Goal: Task Accomplishment & Management: Manage account settings

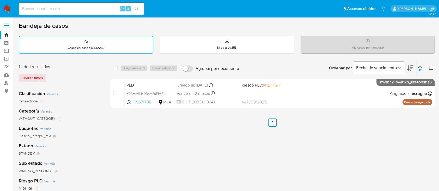
click at [423, 70] on button at bounding box center [421, 68] width 9 height 6
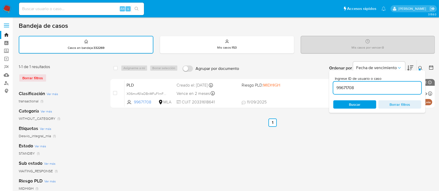
click at [375, 91] on div "99671708" at bounding box center [377, 88] width 88 height 12
click at [376, 85] on input "99671708" at bounding box center [377, 88] width 88 height 7
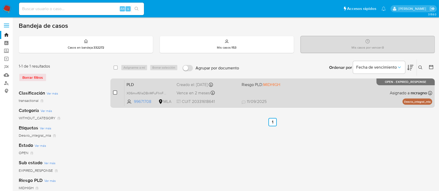
click at [115, 91] on input "checkbox" at bounding box center [115, 93] width 4 height 4
checkbox input "true"
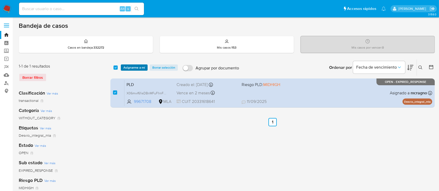
click at [132, 68] on span "Asignarme a mí" at bounding box center [134, 67] width 22 height 5
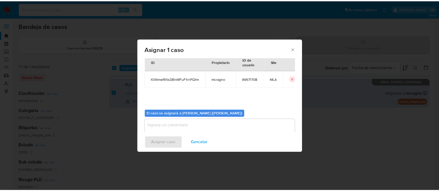
scroll to position [27, 0]
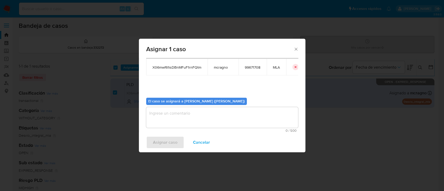
click at [177, 127] on textarea "assign-modal" at bounding box center [222, 117] width 152 height 21
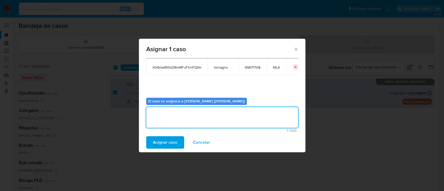
click at [169, 144] on span "Asignar caso" at bounding box center [165, 142] width 24 height 11
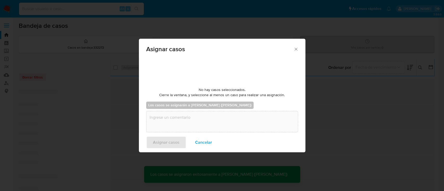
checkbox input "false"
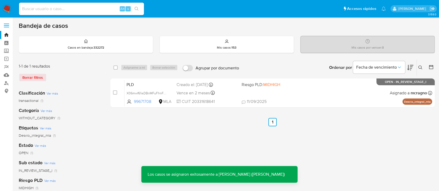
click at [337, 98] on div "PLD X06mwf61isDBnMFuF1rnFQtm 99671708 MLA Riesgo PLD: MIDHIGH Creado el: 12/08/…" at bounding box center [278, 93] width 308 height 26
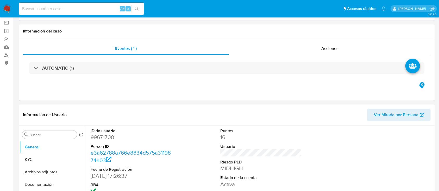
select select "10"
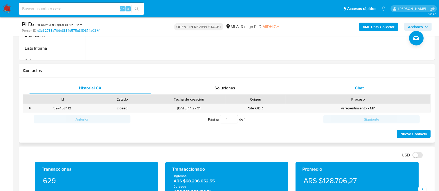
click at [372, 87] on div "Chat" at bounding box center [359, 88] width 122 height 12
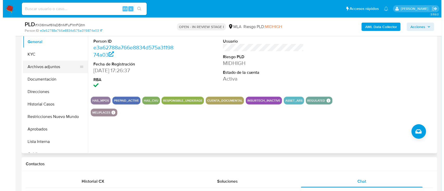
scroll to position [104, 0]
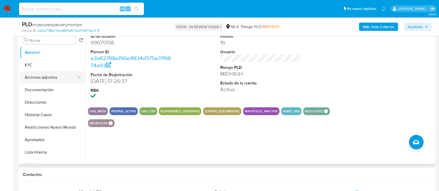
click at [54, 78] on button "Archivos adjuntos" at bounding box center [50, 77] width 61 height 12
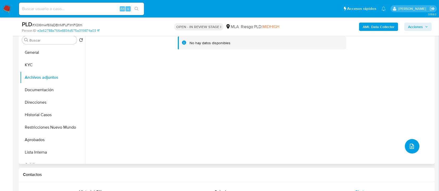
click at [411, 143] on span "upload-file" at bounding box center [412, 146] width 6 height 6
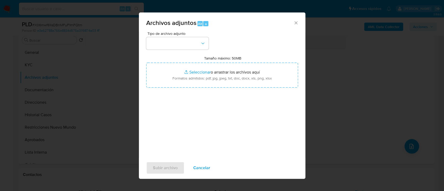
click at [209, 42] on div "Tipo de archivo adjunto Tamaño máximo: 50MB Seleccionar archivos Seleccionar o …" at bounding box center [222, 93] width 152 height 123
click at [202, 44] on icon "button" at bounding box center [202, 43] width 5 height 5
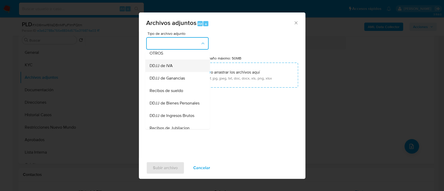
scroll to position [69, 0]
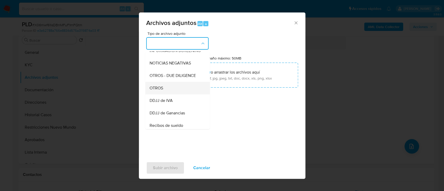
click at [173, 90] on div "OTROS" at bounding box center [175, 88] width 53 height 12
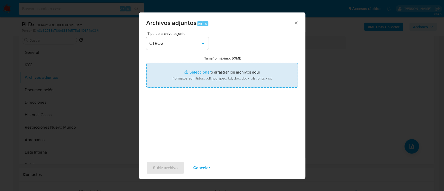
click at [207, 70] on input "Tamaño máximo: 50MB Seleccionar archivos" at bounding box center [222, 75] width 152 height 25
type input "C:\fakepath\99671708 - Movimientos.xlsx"
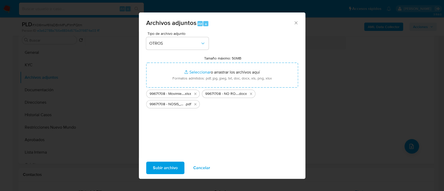
click at [165, 164] on span "Subir archivo" at bounding box center [165, 167] width 25 height 11
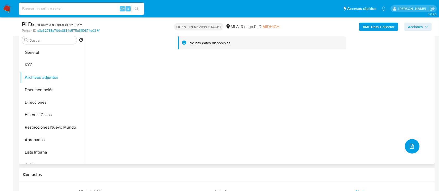
click at [413, 145] on span "upload-file" at bounding box center [412, 146] width 6 height 6
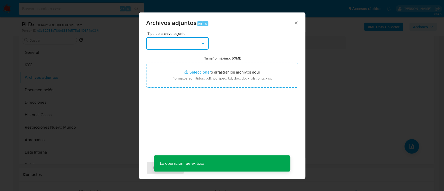
click at [199, 44] on button "button" at bounding box center [177, 43] width 62 height 12
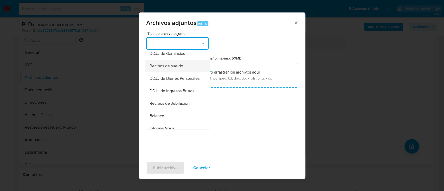
scroll to position [139, 0]
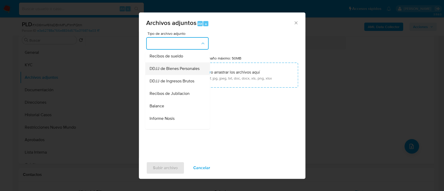
click at [190, 71] on span "DDJJ de Bienes Personales" at bounding box center [174, 68] width 50 height 5
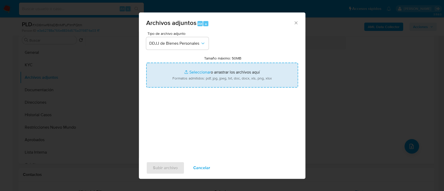
click at [202, 75] on input "Tamaño máximo: 50MB Seleccionar archivos" at bounding box center [222, 75] width 152 height 25
type input "C:\fakepath\99671708 - DDJJ Bienes personales 2023.pdf"
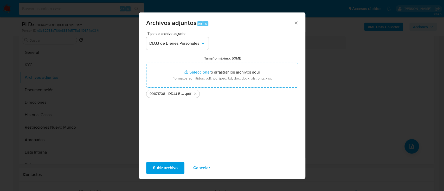
click at [171, 173] on span "Subir archivo" at bounding box center [165, 167] width 25 height 11
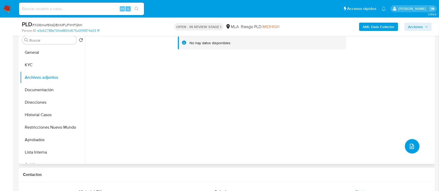
click at [405, 146] on button "upload-file" at bounding box center [412, 146] width 15 height 15
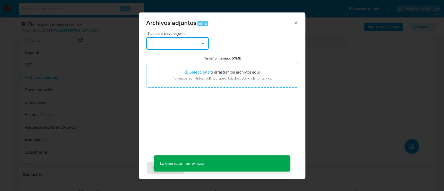
click at [181, 49] on button "button" at bounding box center [177, 43] width 62 height 12
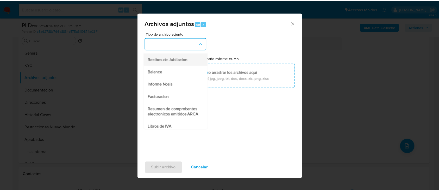
scroll to position [208, 0]
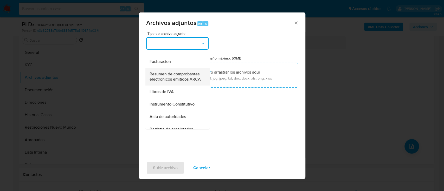
click at [178, 82] on span "Resumen de comprobantes electronicos emitidos ARCA" at bounding box center [175, 77] width 53 height 10
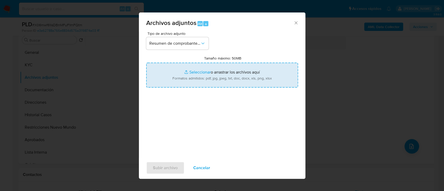
click at [212, 71] on input "Tamaño máximo: 50MB Seleccionar archivos" at bounding box center [222, 75] width 152 height 25
type input "C:\fakepath\99671708 - Comprobantes electronicos 2024-2025.pdf"
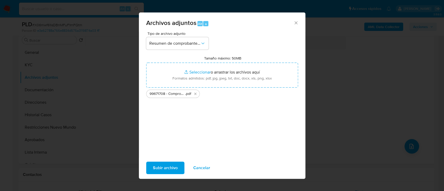
click at [168, 162] on span "Subir archivo" at bounding box center [165, 167] width 25 height 11
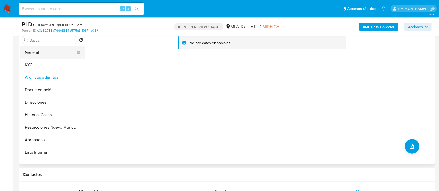
click at [56, 53] on button "General" at bounding box center [50, 52] width 61 height 12
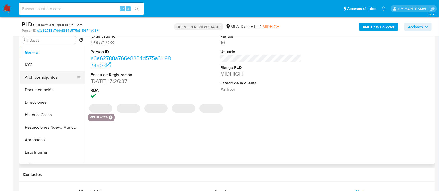
click at [47, 74] on button "Archivos adjuntos" at bounding box center [50, 77] width 61 height 12
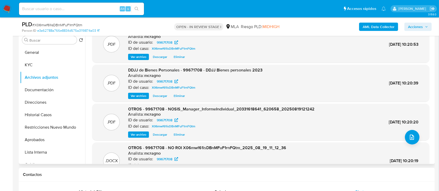
scroll to position [0, 0]
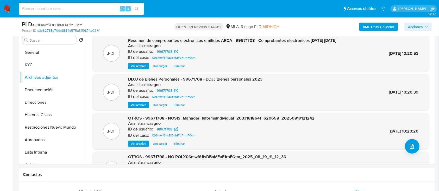
drag, startPoint x: 419, startPoint y: 26, endPoint x: 414, endPoint y: 28, distance: 5.5
click at [418, 26] on span "Acciones" at bounding box center [415, 27] width 15 height 8
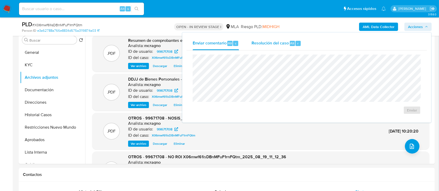
click at [250, 42] on button "Resolución del caso Alt r" at bounding box center [276, 44] width 62 height 14
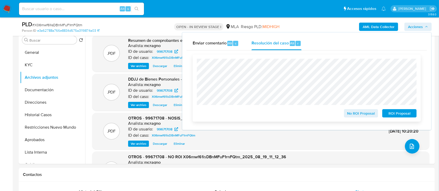
click at [359, 115] on span "No ROI Proposal" at bounding box center [361, 113] width 27 height 7
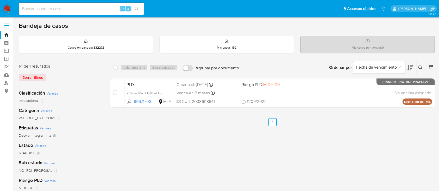
drag, startPoint x: 4, startPoint y: 11, endPoint x: 8, endPoint y: 20, distance: 9.5
click at [4, 11] on img at bounding box center [7, 8] width 9 height 9
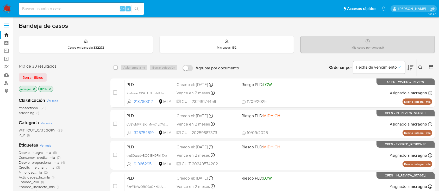
click at [51, 88] on icon "close-filter" at bounding box center [50, 88] width 3 height 3
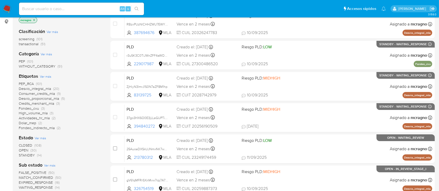
scroll to position [139, 0]
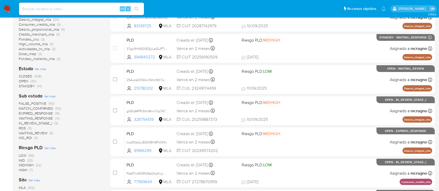
click at [48, 133] on span "WAITING_REVIEW (5)" at bounding box center [36, 133] width 34 height 5
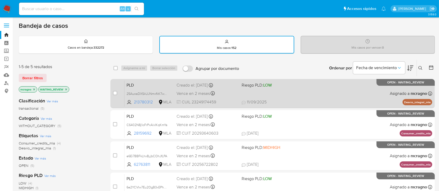
click at [369, 91] on div "PLD 25AuoaDXSkUJNmxfkK7wTRtI 213780312 MLA Riesgo PLD: LOW Creado el: 12/08/202…" at bounding box center [278, 93] width 308 height 26
drag, startPoint x: 116, startPoint y: 88, endPoint x: 116, endPoint y: 92, distance: 3.7
click at [116, 88] on div "case-item-checkbox No es posible asignar el caso" at bounding box center [118, 93] width 11 height 26
click at [116, 92] on input "checkbox" at bounding box center [115, 93] width 4 height 4
checkbox input "true"
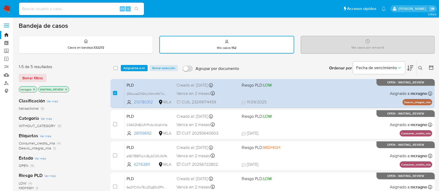
click at [139, 64] on div "select-all-cases-checkbox Asignarme a mí Borrar selección Agrupar por documento…" at bounding box center [272, 68] width 324 height 16
click at [139, 69] on span "Asignarme a mí" at bounding box center [134, 68] width 22 height 5
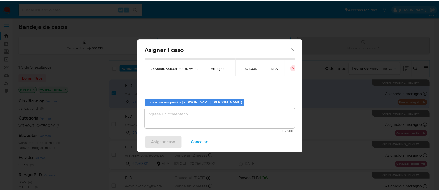
scroll to position [27, 0]
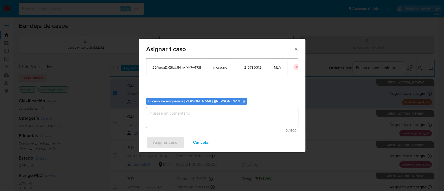
click at [169, 122] on textarea "assign-modal" at bounding box center [222, 117] width 152 height 21
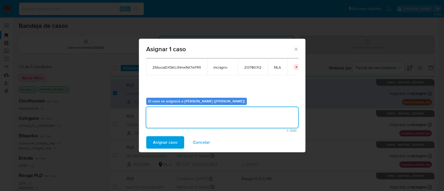
click at [163, 141] on span "Asignar caso" at bounding box center [165, 142] width 24 height 11
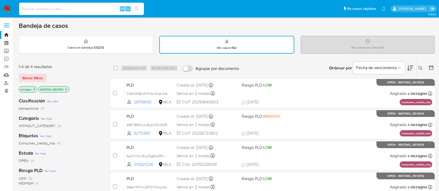
click at [421, 67] on icon at bounding box center [420, 68] width 4 height 4
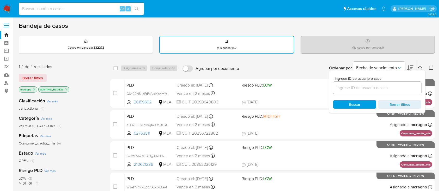
click at [68, 89] on p "WAITING_REVIEW" at bounding box center [54, 90] width 30 height 6
click at [67, 89] on icon "close-filter" at bounding box center [66, 89] width 3 height 3
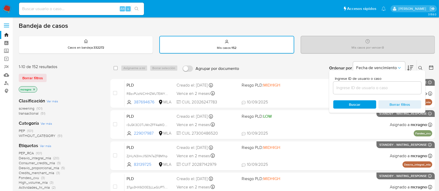
click at [33, 88] on icon "close-filter" at bounding box center [34, 89] width 3 height 3
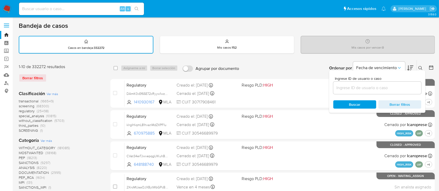
click at [381, 88] on input at bounding box center [377, 88] width 88 height 7
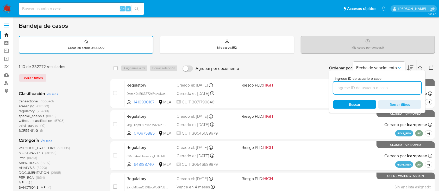
paste input "STEPAKO"
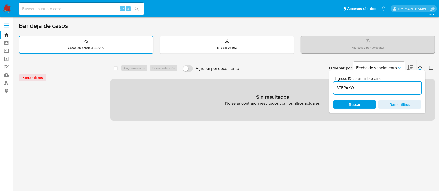
click at [405, 86] on input "STEPAKO" at bounding box center [377, 88] width 88 height 7
paste input "1951906631"
type input "1951906631"
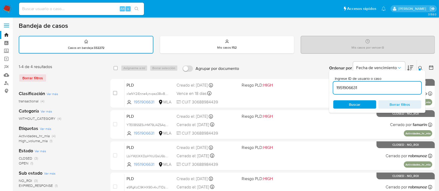
click at [420, 68] on icon at bounding box center [420, 68] width 4 height 4
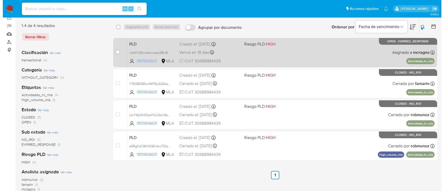
scroll to position [35, 0]
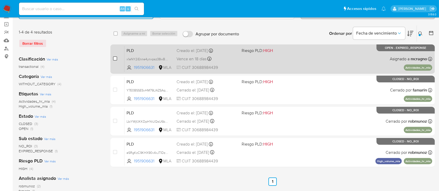
click at [116, 59] on input "checkbox" at bounding box center [115, 58] width 4 height 4
checkbox input "true"
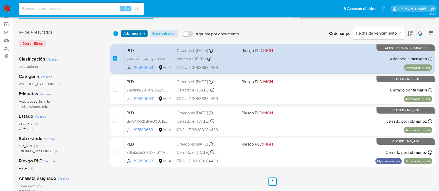
click at [139, 32] on span "Asignarme a mí" at bounding box center [134, 33] width 22 height 5
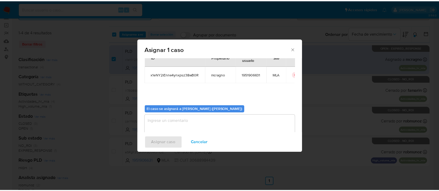
scroll to position [27, 0]
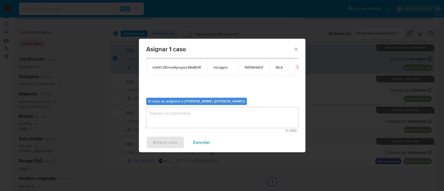
click at [164, 102] on b "El caso se asignará a Mariela Belen Cragno (mcragno)" at bounding box center [196, 101] width 97 height 5
click at [163, 119] on textarea "assign-modal" at bounding box center [222, 117] width 152 height 21
click at [162, 143] on span "Asignar caso" at bounding box center [165, 142] width 24 height 11
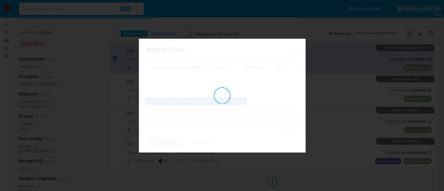
checkbox input "false"
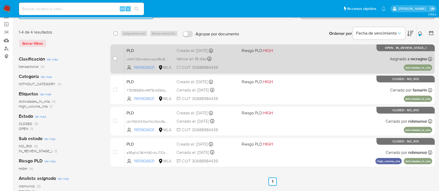
click at [328, 57] on div "PLD x1eNY2iEnne4ynxpsz38wB0R 1951906631 MLA Riesgo PLD: HIGH Creado el: 12/08/2…" at bounding box center [278, 59] width 308 height 26
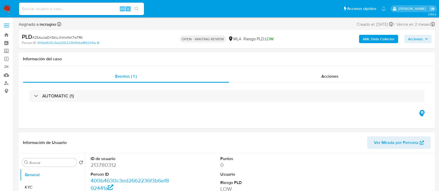
select select "10"
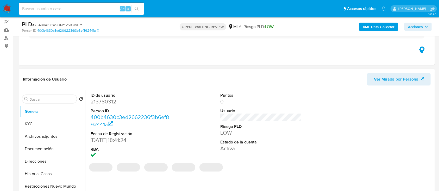
scroll to position [69, 0]
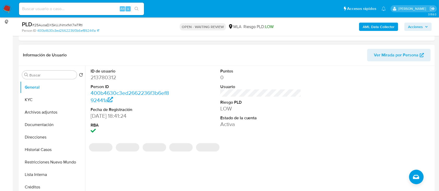
click at [109, 84] on dt "Person ID" at bounding box center [131, 87] width 81 height 6
click at [110, 78] on dd "213780312" at bounding box center [131, 77] width 81 height 7
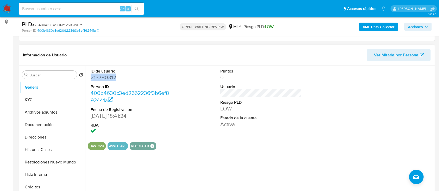
click at [110, 78] on dd "213780312" at bounding box center [131, 77] width 81 height 7
copy dd "213780312"
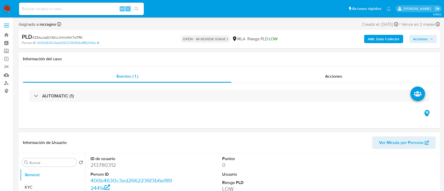
select select "10"
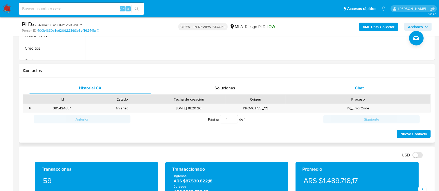
click at [381, 83] on div "Chat" at bounding box center [359, 88] width 122 height 12
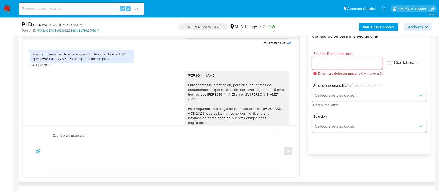
scroll to position [461, 0]
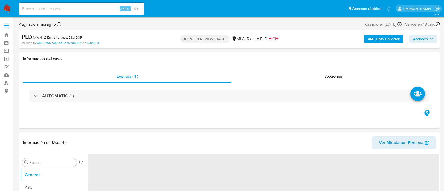
select select "10"
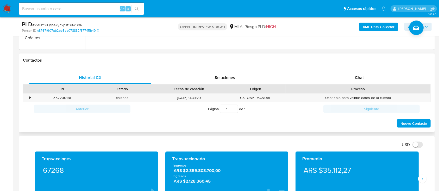
scroll to position [243, 0]
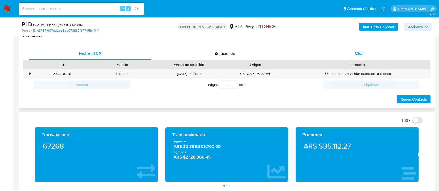
click at [360, 52] on span "Chat" at bounding box center [359, 54] width 9 height 6
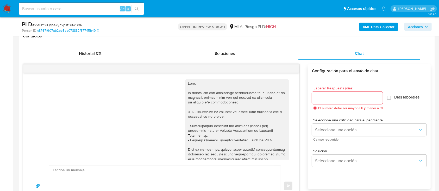
scroll to position [84, 0]
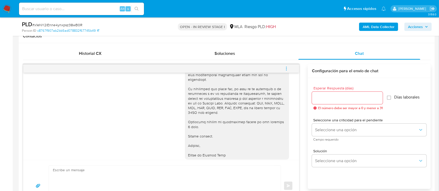
click at [286, 70] on icon "menu-action" at bounding box center [286, 68] width 5 height 5
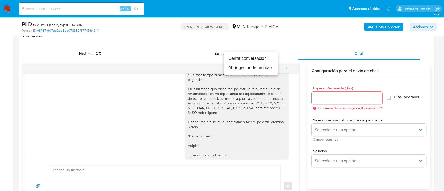
click at [254, 56] on li "Cerrar conversación" at bounding box center [250, 58] width 53 height 9
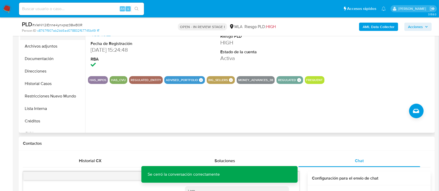
scroll to position [69, 0]
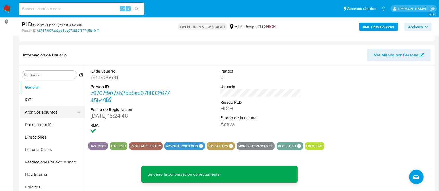
click at [52, 113] on button "Archivos adjuntos" at bounding box center [50, 112] width 61 height 12
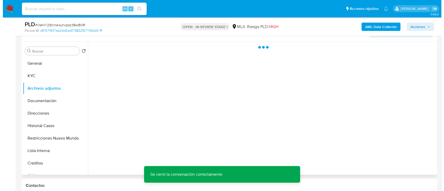
scroll to position [104, 0]
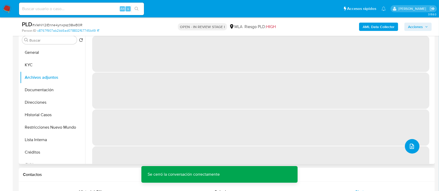
click at [409, 149] on span "upload-file" at bounding box center [412, 146] width 6 height 6
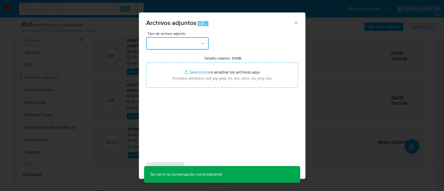
click at [174, 47] on button "button" at bounding box center [177, 43] width 62 height 12
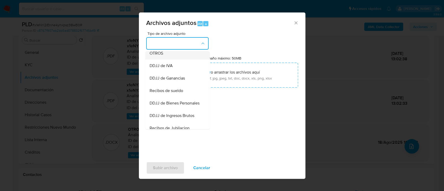
click at [172, 59] on div "OTROS" at bounding box center [175, 53] width 53 height 12
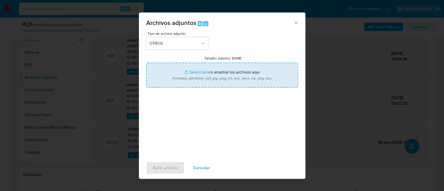
click at [215, 81] on input "Tamaño máximo: 50MB Seleccionar archivos" at bounding box center [222, 75] width 152 height 25
type input "C:\fakepath\1951906631 - Movimientos x1eNY2iEnne4ynxpsz38wB0R.xlsx"
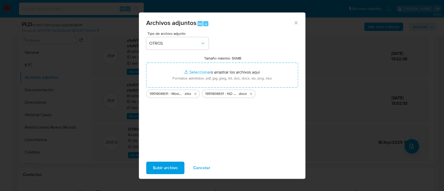
click at [163, 164] on span "Subir archivo" at bounding box center [165, 167] width 25 height 11
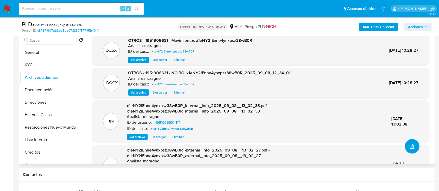
click at [409, 149] on span "upload-file" at bounding box center [412, 146] width 6 height 6
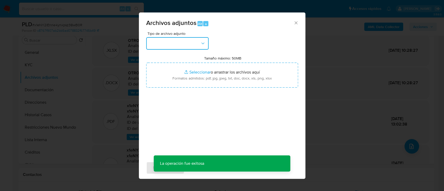
click at [166, 44] on button "button" at bounding box center [177, 43] width 62 height 12
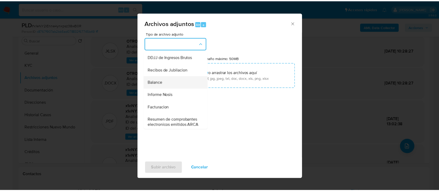
scroll to position [173, 0]
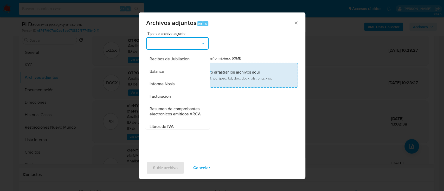
click at [170, 78] on div "Balance" at bounding box center [175, 71] width 53 height 12
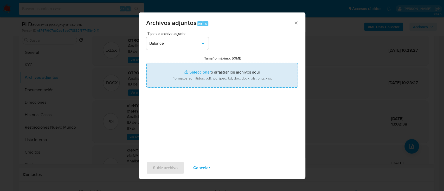
click at [198, 74] on input "Tamaño máximo: 50MB Seleccionar archivos" at bounding box center [222, 75] width 152 height 25
type input "C:\fakepath\1951906631 - Balance 2024.pdf"
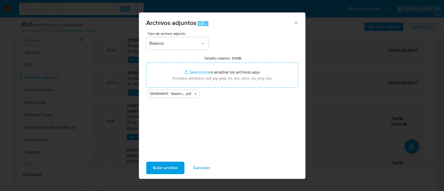
click at [179, 169] on button "Subir archivo" at bounding box center [165, 168] width 38 height 12
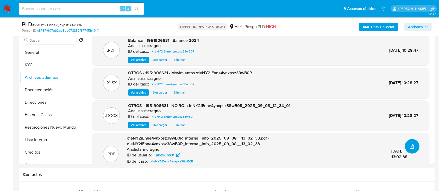
scroll to position [35, 0]
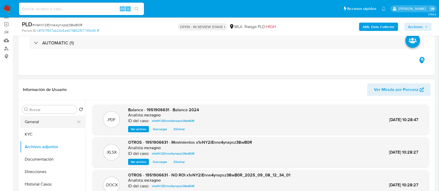
click at [50, 119] on button "General" at bounding box center [50, 122] width 61 height 12
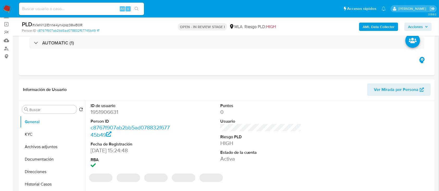
click at [422, 24] on span "Acciones" at bounding box center [415, 27] width 15 height 8
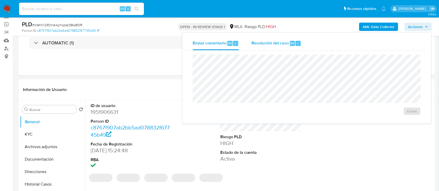
drag, startPoint x: 276, startPoint y: 43, endPoint x: 277, endPoint y: 51, distance: 7.6
click at [276, 44] on span "Resolución del caso" at bounding box center [269, 43] width 37 height 6
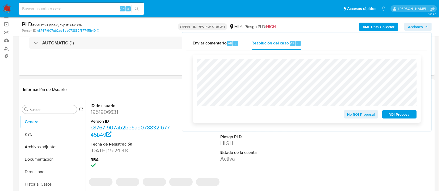
click at [358, 115] on span "No ROI Proposal" at bounding box center [361, 114] width 27 height 7
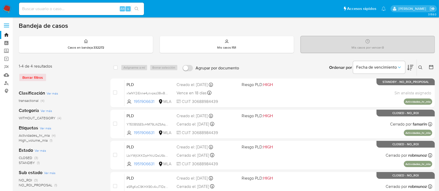
click at [419, 66] on icon at bounding box center [420, 68] width 4 height 4
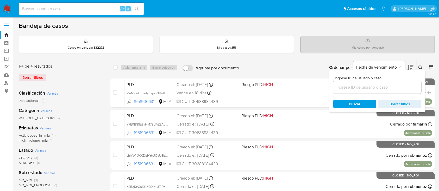
click at [397, 89] on input at bounding box center [377, 87] width 88 height 7
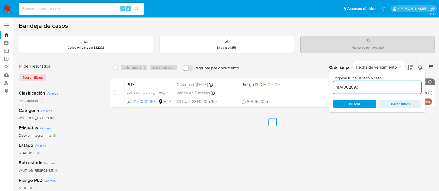
click at [421, 67] on icon at bounding box center [420, 68] width 4 height 4
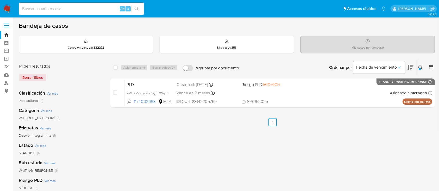
click at [418, 65] on button at bounding box center [421, 68] width 9 height 6
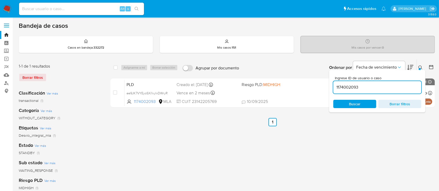
click at [408, 84] on input "1174002093" at bounding box center [377, 87] width 88 height 7
click at [406, 89] on input "1174002093" at bounding box center [377, 87] width 88 height 7
click at [421, 65] on button at bounding box center [421, 68] width 9 height 6
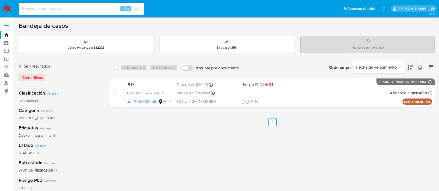
click at [421, 67] on icon at bounding box center [420, 68] width 4 height 4
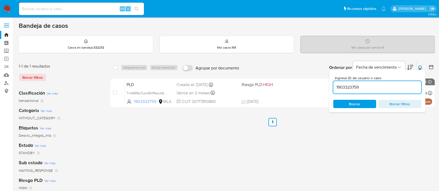
click at [381, 86] on input "1903323759" at bounding box center [377, 87] width 88 height 7
type input "127666552"
drag, startPoint x: 421, startPoint y: 68, endPoint x: 358, endPoint y: 90, distance: 66.4
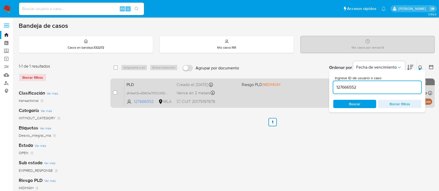
click at [420, 68] on button at bounding box center [421, 68] width 9 height 6
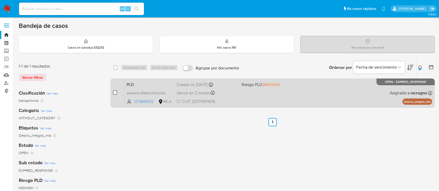
click at [115, 92] on input "checkbox" at bounding box center [115, 93] width 4 height 4
checkbox input "true"
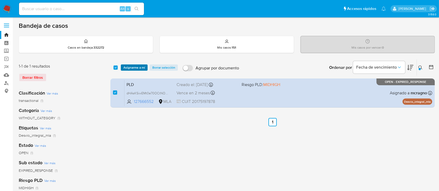
click at [135, 70] on span "Asignarme a mí" at bounding box center [134, 67] width 22 height 5
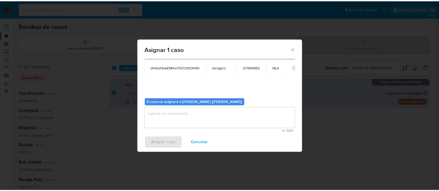
scroll to position [27, 0]
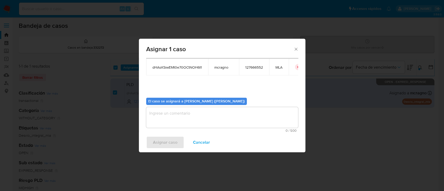
click at [175, 116] on textarea "assign-modal" at bounding box center [222, 117] width 152 height 21
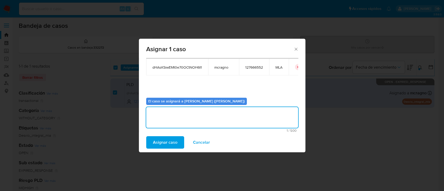
click at [171, 144] on span "Asignar caso" at bounding box center [165, 142] width 24 height 11
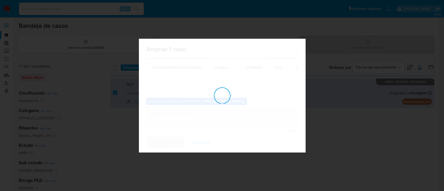
checkbox input "false"
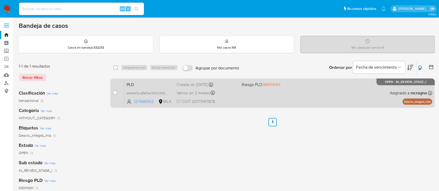
click at [365, 97] on div "PLD dHAsKSiwEMt0e70OCtNOH6I1 127666552 MLA Riesgo PLD: MIDHIGH Creado el: [DATE…" at bounding box center [278, 93] width 308 height 26
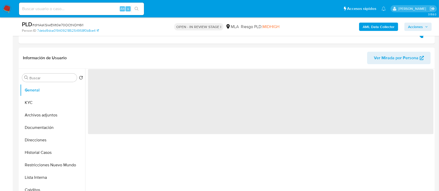
scroll to position [173, 0]
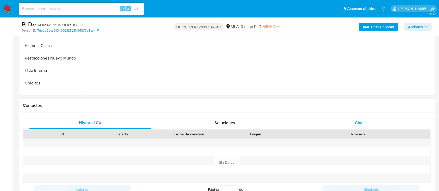
click at [369, 122] on div "Chat" at bounding box center [359, 123] width 122 height 12
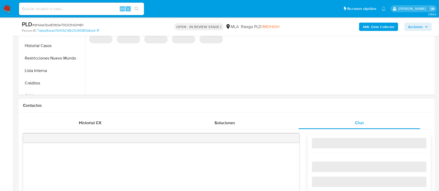
scroll to position [278, 0]
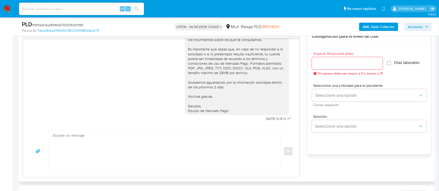
select select "10"
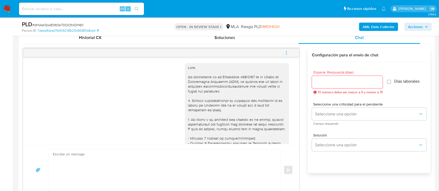
scroll to position [243, 0]
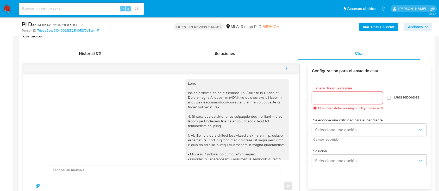
click at [288, 68] on icon "menu-action" at bounding box center [286, 68] width 5 height 5
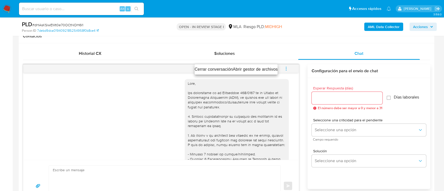
click at [227, 66] on ul "Cerrar conversación Abrir gestor de archivos" at bounding box center [236, 69] width 83 height 10
click at [232, 70] on li "Cerrar conversación" at bounding box center [214, 69] width 38 height 6
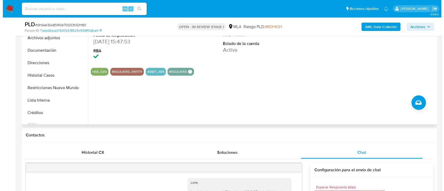
scroll to position [104, 0]
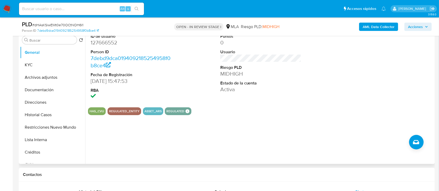
drag, startPoint x: 54, startPoint y: 76, endPoint x: 276, endPoint y: 128, distance: 227.9
click at [54, 76] on button "Archivos adjuntos" at bounding box center [52, 77] width 65 height 12
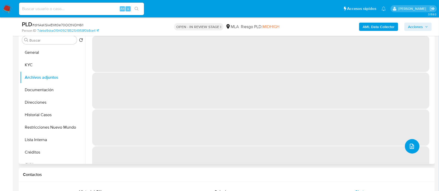
click at [413, 143] on button "upload-file" at bounding box center [412, 146] width 15 height 15
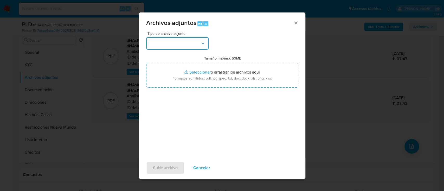
click at [185, 41] on button "button" at bounding box center [177, 43] width 62 height 12
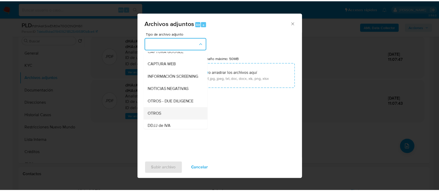
scroll to position [69, 0]
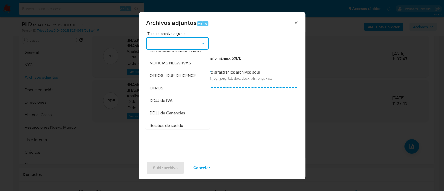
click at [171, 95] on div "OTROS" at bounding box center [175, 88] width 53 height 12
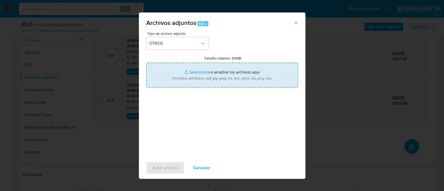
click at [196, 86] on input "Tamaño máximo: 50MB Seleccionar archivos" at bounding box center [222, 75] width 152 height 25
type input "C:\fakepath\127666552 - Movimientos.xlsx"
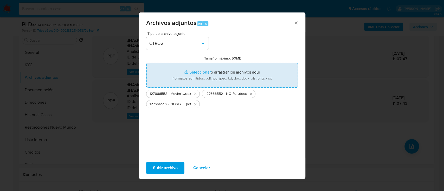
click at [166, 167] on span "Subir archivo" at bounding box center [165, 167] width 25 height 11
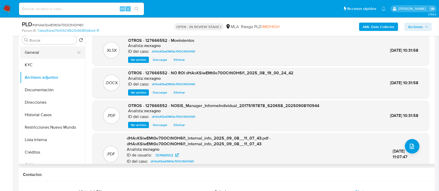
click at [49, 52] on button "General" at bounding box center [50, 52] width 61 height 12
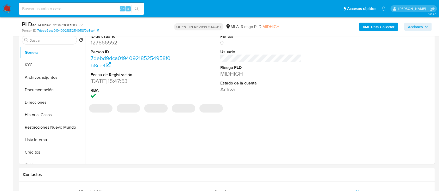
drag, startPoint x: 432, startPoint y: 26, endPoint x: 423, endPoint y: 27, distance: 9.2
click at [432, 26] on div "PLD # dHAsKSiwEMt0e70OCtNOH6I1 Person ID 7debd9dca0194092185254958f0b8ce4 OPEN …" at bounding box center [227, 26] width 416 height 18
click at [420, 26] on span "Acciones" at bounding box center [415, 27] width 15 height 8
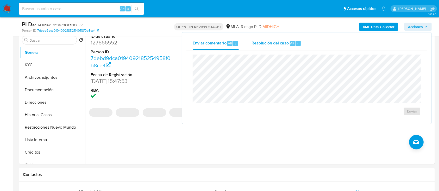
click at [256, 45] on span "Resolución del caso" at bounding box center [269, 43] width 37 height 6
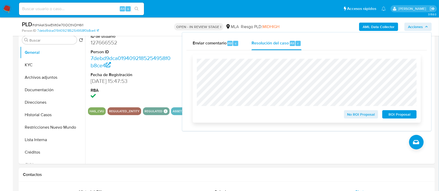
click at [357, 116] on span "No ROI Proposal" at bounding box center [361, 114] width 27 height 7
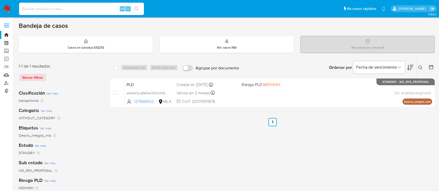
drag, startPoint x: 419, startPoint y: 66, endPoint x: 403, endPoint y: 84, distance: 24.5
click at [419, 67] on icon at bounding box center [420, 68] width 4 height 4
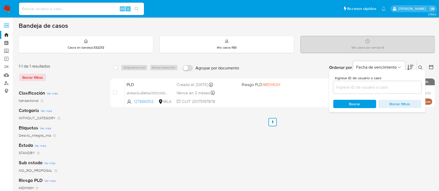
click at [399, 87] on input at bounding box center [377, 87] width 88 height 7
type input "144188420"
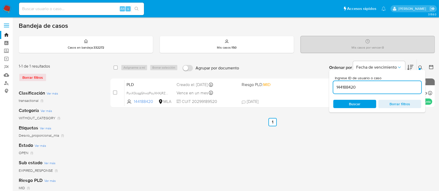
click at [420, 67] on icon at bounding box center [420, 68] width 4 height 4
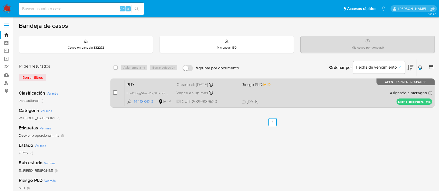
click at [116, 92] on input "checkbox" at bounding box center [115, 93] width 4 height 4
checkbox input "true"
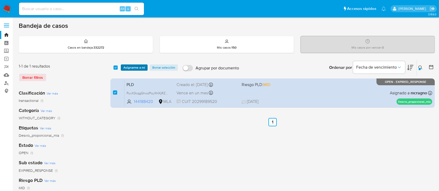
click at [135, 66] on span "Asignarme a mí" at bounding box center [134, 67] width 22 height 5
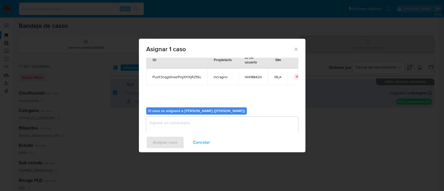
scroll to position [27, 0]
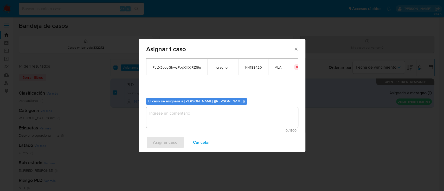
click at [183, 114] on textarea "assign-modal" at bounding box center [222, 117] width 152 height 21
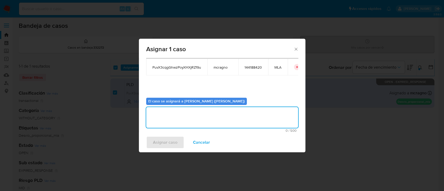
click at [169, 143] on span "Asignar caso" at bounding box center [165, 142] width 24 height 11
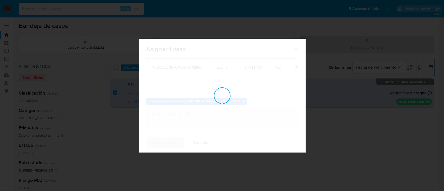
checkbox input "false"
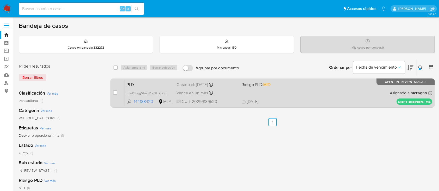
click at [369, 95] on div "PLD PuvX3cqgGhwzPoyXHXjRZf9u 144188420 MLA Riesgo PLD: MID Creado el: 12/08/202…" at bounding box center [278, 93] width 308 height 26
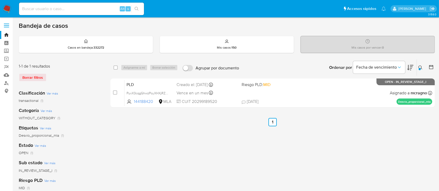
click at [419, 65] on button at bounding box center [421, 68] width 9 height 6
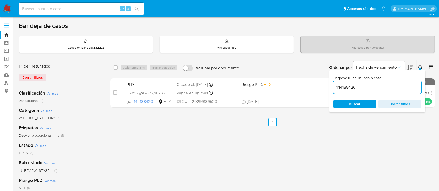
click at [394, 86] on input "144188420" at bounding box center [377, 87] width 88 height 7
type input "33826134"
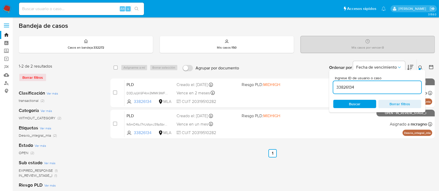
click at [420, 66] on icon at bounding box center [420, 68] width 4 height 4
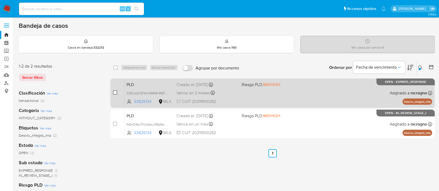
click at [114, 91] on input "checkbox" at bounding box center [115, 93] width 4 height 4
checkbox input "true"
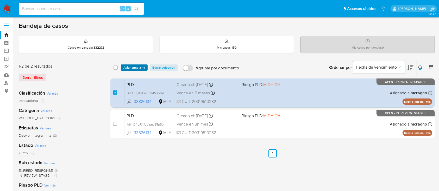
click at [132, 68] on span "Asignarme a mí" at bounding box center [134, 67] width 22 height 5
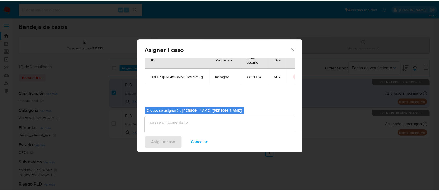
scroll to position [27, 0]
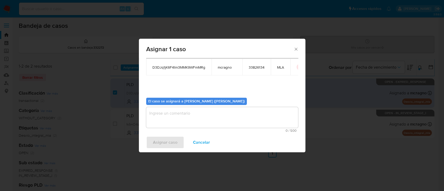
click at [188, 118] on textarea "assign-modal" at bounding box center [222, 117] width 152 height 21
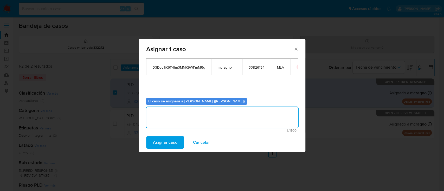
click at [170, 146] on span "Asignar caso" at bounding box center [165, 142] width 24 height 11
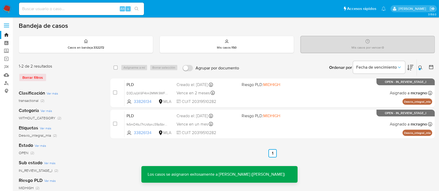
click at [315, 97] on div "PLD D3DJq1jK6F4tm3MMK9WFmMRg 33826134 MLA Riesgo PLD: MIDHIGH Creado el: 12/08/…" at bounding box center [278, 93] width 308 height 26
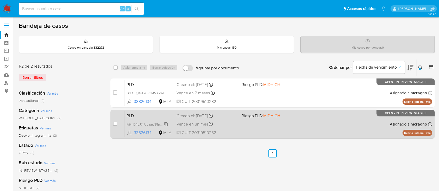
click at [167, 123] on span "fs5mD4bJ7hUdIpnJ39pSbrdX" at bounding box center [148, 124] width 42 height 6
click at [269, 130] on div "PLD fs5mD4bJ7hUdIpnJ39pSbrdX 33826134 MLA Riesgo PLD: MIDHIGH Creado el: 12/07/…" at bounding box center [278, 124] width 308 height 26
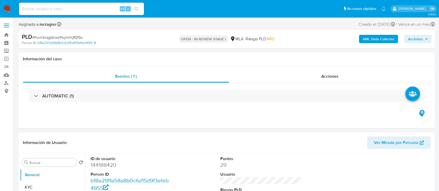
select select "10"
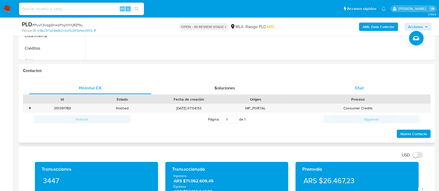
click at [370, 84] on div "Chat" at bounding box center [359, 88] width 122 height 12
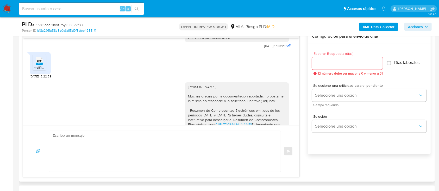
scroll to position [266, 0]
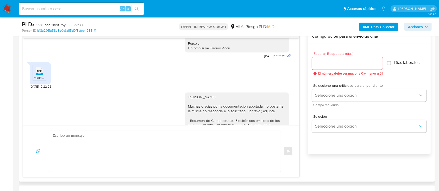
click at [40, 80] on span "melifile3377974892365455890.pdf" at bounding box center [58, 77] width 49 height 4
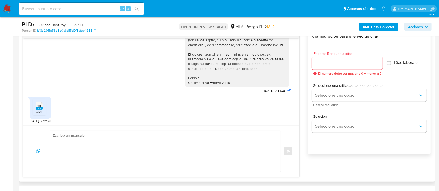
scroll to position [300, 0]
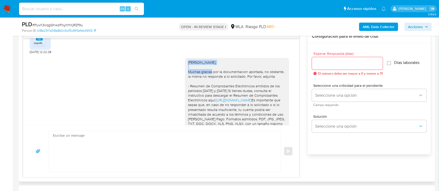
drag, startPoint x: 181, startPoint y: 69, endPoint x: 240, endPoint y: 69, distance: 59.1
click at [240, 69] on div "[PERSON_NAME], Muchas gracias por la documentacion aportada, no obstante, la mi…" at bounding box center [237, 114] width 104 height 113
copy div "[PERSON_NAME],"
click at [186, 142] on textarea at bounding box center [163, 151] width 221 height 41
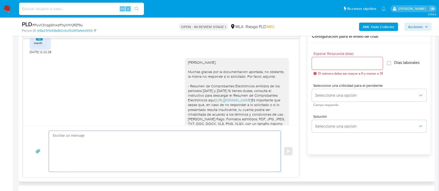
paste textarea "[PERSON_NAME],"
paste textarea "Te consultamos si tuviste oportunidad [PERSON_NAME] el requerimiento de informa…"
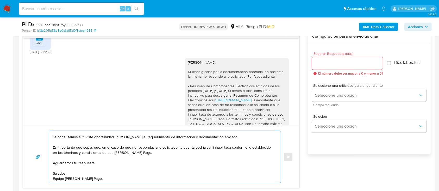
scroll to position [15, 0]
type textarea "[PERSON_NAME], Te consultamos si tuviste oportunidad [PERSON_NAME] el requerimi…"
click at [322, 64] on input "Esperar Respuesta (días)" at bounding box center [347, 63] width 71 height 7
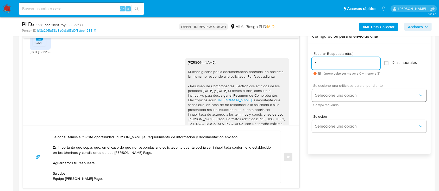
type input "1"
drag, startPoint x: 336, startPoint y: 94, endPoint x: 334, endPoint y: 99, distance: 5.4
click at [336, 94] on span "Seleccione una opción" at bounding box center [366, 95] width 103 height 5
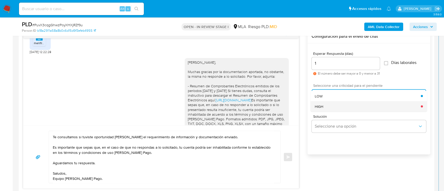
click at [326, 103] on div "HIGH" at bounding box center [368, 106] width 106 height 10
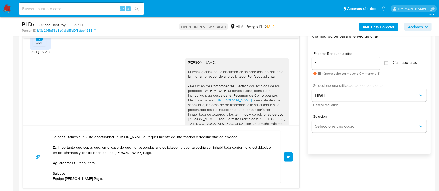
click at [287, 153] on button "Enviar" at bounding box center [288, 157] width 9 height 9
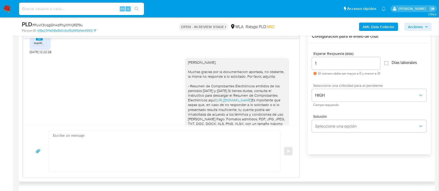
scroll to position [451, 0]
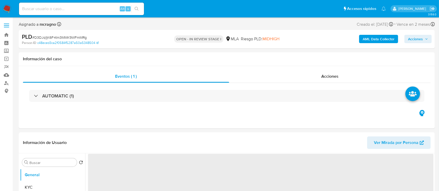
select select "10"
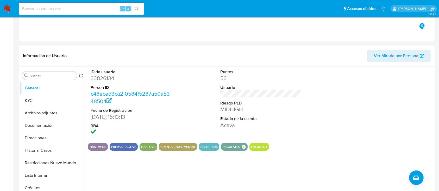
scroll to position [139, 0]
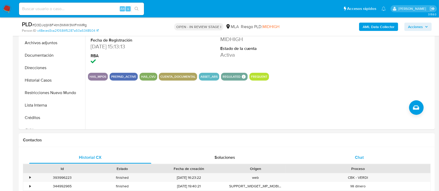
click at [380, 159] on div "Chat" at bounding box center [359, 158] width 122 height 12
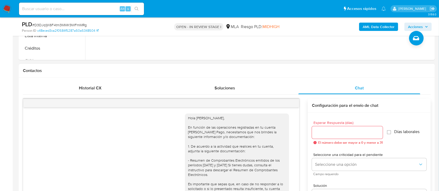
scroll to position [61, 0]
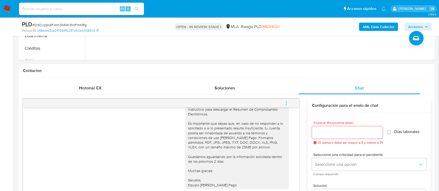
click at [290, 103] on button "menu-action" at bounding box center [286, 103] width 17 height 12
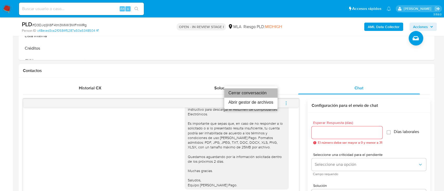
click at [274, 94] on li "Cerrar conversación" at bounding box center [250, 93] width 53 height 9
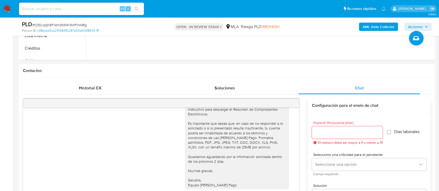
click at [411, 27] on span "Acciones" at bounding box center [415, 27] width 15 height 8
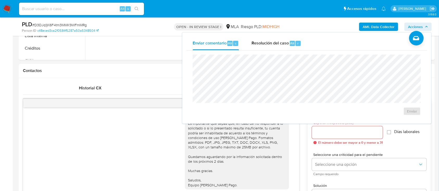
click at [279, 44] on span "Resolución del caso" at bounding box center [269, 43] width 37 height 6
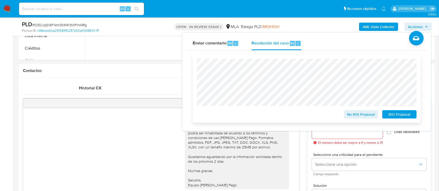
click at [348, 115] on span "No ROI Proposal" at bounding box center [361, 114] width 27 height 7
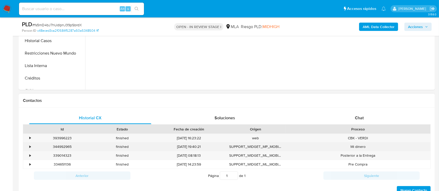
scroll to position [208, 0]
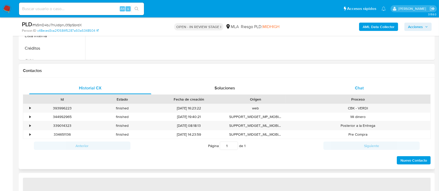
click at [370, 94] on div "Chat" at bounding box center [359, 88] width 122 height 12
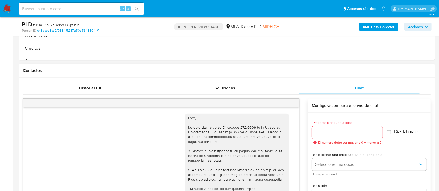
scroll to position [570, 0]
select select "10"
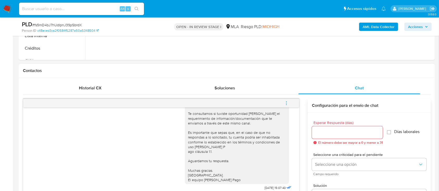
click at [290, 103] on button "menu-action" at bounding box center [286, 103] width 17 height 12
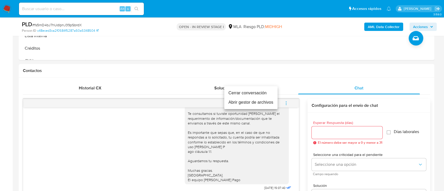
click at [266, 92] on li "Cerrar conversación" at bounding box center [250, 93] width 53 height 9
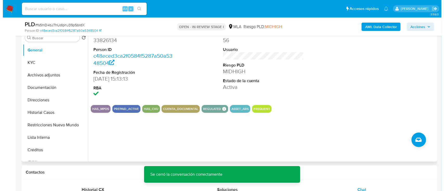
scroll to position [104, 0]
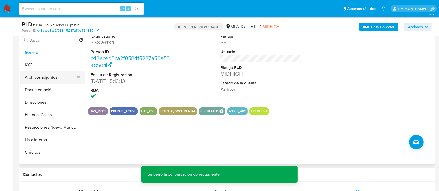
click at [34, 78] on button "Archivos adjuntos" at bounding box center [50, 77] width 61 height 12
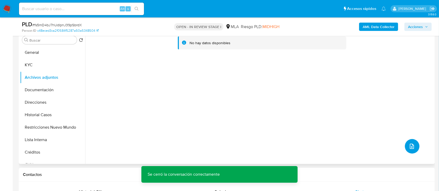
click at [412, 148] on icon "upload-file" at bounding box center [412, 146] width 6 height 6
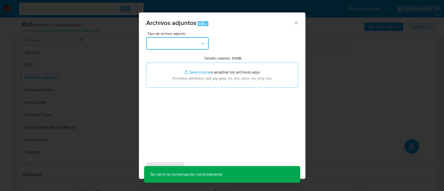
click at [189, 47] on button "button" at bounding box center [177, 43] width 62 height 12
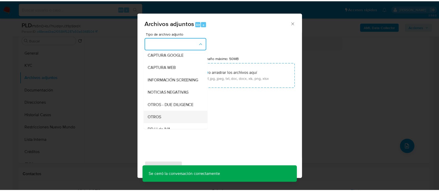
scroll to position [69, 0]
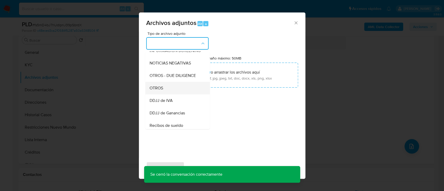
click at [174, 95] on div "OTROS" at bounding box center [175, 88] width 53 height 12
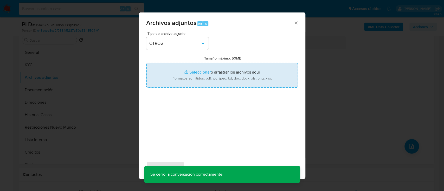
click at [192, 81] on input "Tamaño máximo: 50MB Seleccionar archivos" at bounding box center [222, 75] width 152 height 25
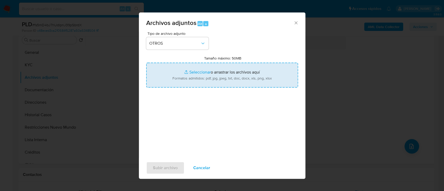
type input "C:\fakepath\33826134 - Movimientos D3DJq1jK6F4tm3MMK9WFmMRg.xlsx"
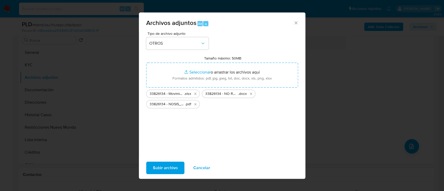
click at [167, 171] on span "Subir archivo" at bounding box center [165, 167] width 25 height 11
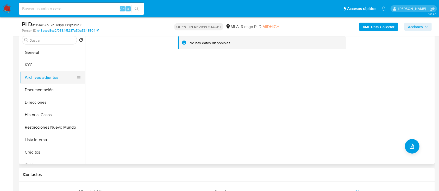
click at [46, 53] on button "General" at bounding box center [52, 52] width 65 height 12
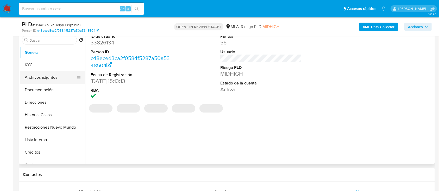
click at [47, 80] on button "Archivos adjuntos" at bounding box center [50, 77] width 61 height 12
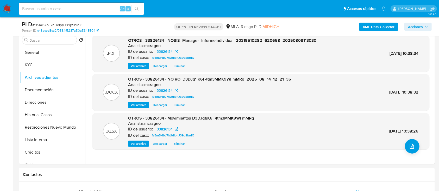
click at [424, 26] on span "Acciones" at bounding box center [418, 26] width 20 height 7
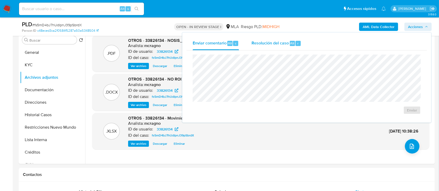
click at [290, 43] on span "Alt" at bounding box center [292, 43] width 4 height 5
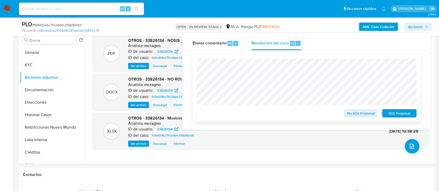
click at [354, 117] on span "No ROI Proposal" at bounding box center [361, 113] width 27 height 7
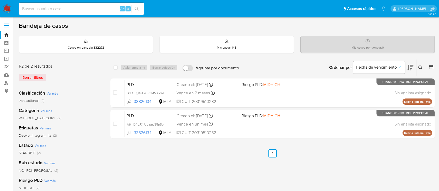
click at [419, 66] on icon at bounding box center [420, 68] width 4 height 4
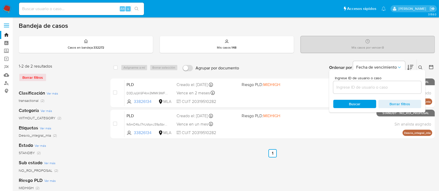
click at [408, 85] on input at bounding box center [377, 87] width 88 height 7
type input "445816279"
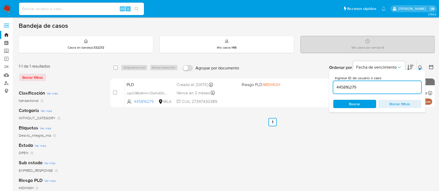
click at [420, 65] on button at bounding box center [421, 68] width 9 height 6
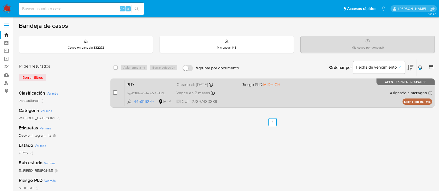
click at [115, 91] on input "checkbox" at bounding box center [115, 93] width 4 height 4
checkbox input "true"
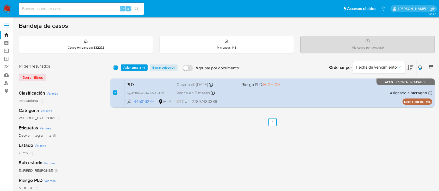
click at [134, 62] on div "select-all-cases-checkbox Asignarme a mí Borrar selección Agrupar por documento…" at bounding box center [272, 68] width 324 height 16
click at [135, 65] on span "Asignarme a mí" at bounding box center [134, 67] width 22 height 5
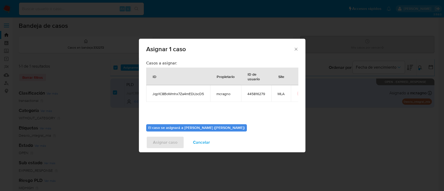
scroll to position [27, 0]
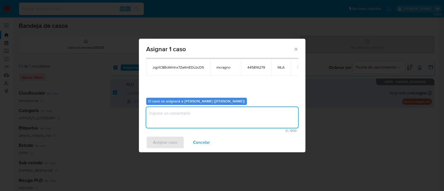
click at [176, 115] on textarea "assign-modal" at bounding box center [222, 117] width 152 height 21
click at [171, 147] on span "Asignar caso" at bounding box center [165, 142] width 24 height 11
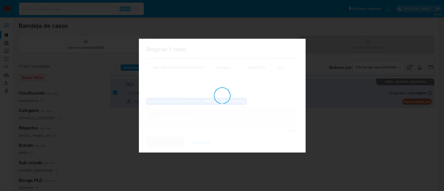
checkbox input "false"
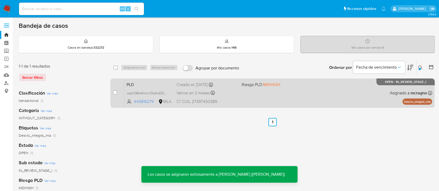
click at [320, 99] on div "PLD Jqp1C8BoWmhx7Za4mEDLbcD5 445816279 MLA Riesgo PLD: MIDHIGH Creado el: 12/08…" at bounding box center [278, 93] width 308 height 26
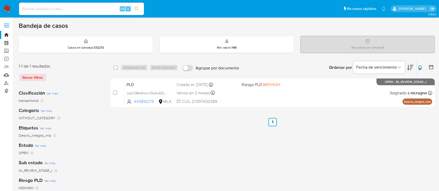
click at [419, 67] on icon at bounding box center [420, 68] width 4 height 4
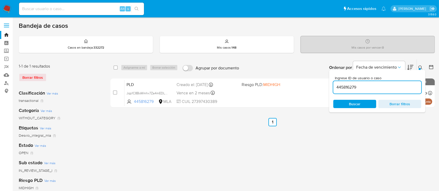
click at [396, 88] on input "445816279" at bounding box center [377, 87] width 88 height 7
type input "159789577"
click at [420, 65] on button at bounding box center [421, 68] width 9 height 6
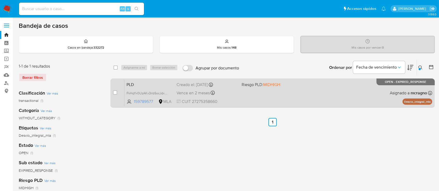
click at [115, 95] on div "case-item-checkbox" at bounding box center [115, 92] width 4 height 5
click at [118, 93] on div "case-item-checkbox No es posible asignar el caso" at bounding box center [118, 93] width 11 height 26
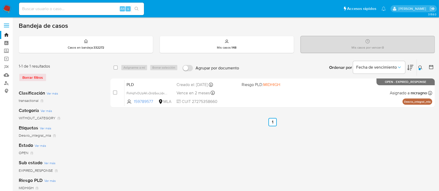
drag, startPoint x: 115, startPoint y: 91, endPoint x: 133, endPoint y: 72, distance: 26.3
click at [115, 92] on input "checkbox" at bounding box center [115, 93] width 4 height 4
checkbox input "true"
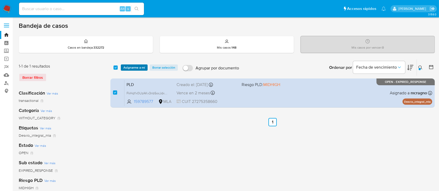
click at [135, 68] on span "Asignarme a mí" at bounding box center [134, 67] width 22 height 5
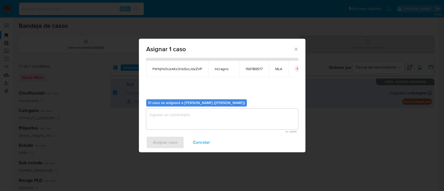
scroll to position [27, 0]
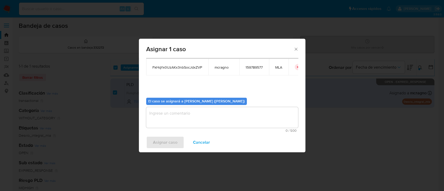
click at [173, 121] on textarea "assign-modal" at bounding box center [222, 117] width 152 height 21
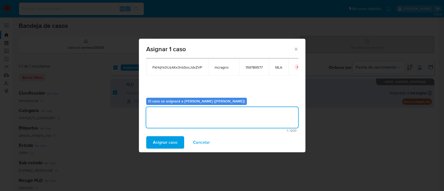
click at [167, 146] on span "Asignar caso" at bounding box center [165, 142] width 24 height 11
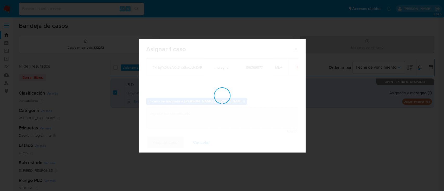
checkbox input "false"
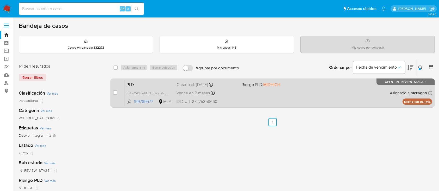
click at [337, 98] on div "PLD FkHqYx0UzAKx3nbSocJdxZVP 159789577 MLA Riesgo PLD: MIDHIGH Creado el: 12/08…" at bounding box center [278, 93] width 308 height 26
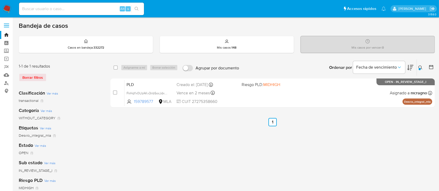
click at [420, 66] on icon at bounding box center [420, 68] width 4 height 4
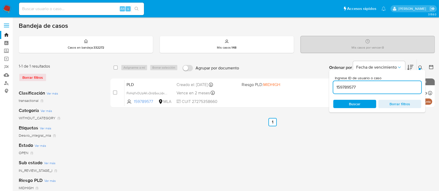
click at [387, 92] on div "159789577" at bounding box center [377, 87] width 88 height 12
click at [387, 89] on input "159789577" at bounding box center [377, 87] width 88 height 7
paste input "238565788"
type input "238565788"
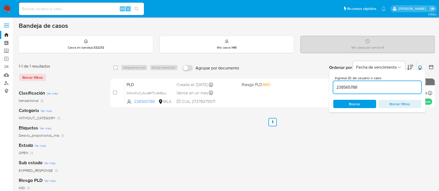
click at [421, 66] on icon at bounding box center [420, 68] width 4 height 4
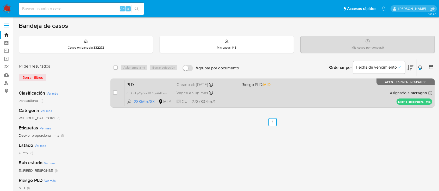
drag, startPoint x: 115, startPoint y: 93, endPoint x: 121, endPoint y: 85, distance: 9.9
click at [115, 93] on input "checkbox" at bounding box center [115, 93] width 4 height 4
checkbox input "true"
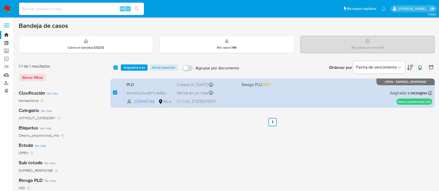
click at [131, 71] on div "select-all-cases-checkbox Asignarme a mí Borrar selección Agrupar por documento…" at bounding box center [272, 68] width 324 height 16
click at [135, 65] on span "Asignarme a mí" at bounding box center [134, 67] width 22 height 5
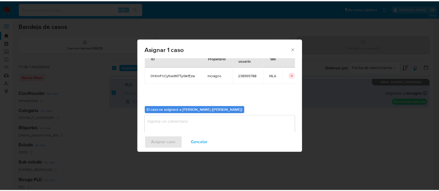
scroll to position [27, 0]
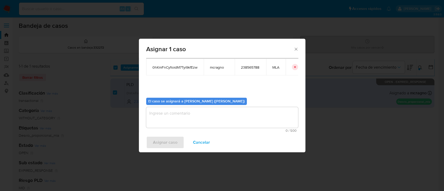
click at [200, 130] on span "0 / 500" at bounding box center [222, 130] width 149 height 3
click at [198, 123] on textarea "assign-modal" at bounding box center [222, 117] width 152 height 21
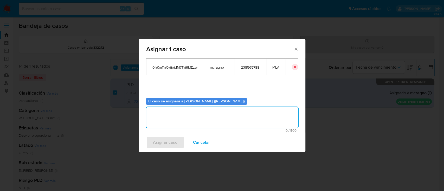
click at [160, 142] on span "Asignar caso" at bounding box center [165, 142] width 24 height 11
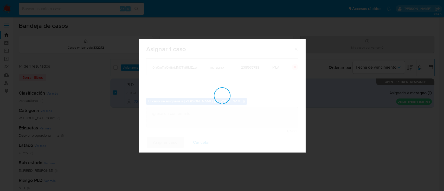
checkbox input "false"
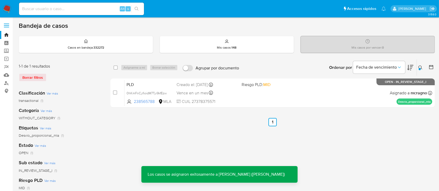
click at [326, 91] on div "PLD 0hKmFnCyfioidM7Tyi9kfEzw 238565788 MLA Riesgo PLD: MID Creado el: 12/08/202…" at bounding box center [278, 93] width 308 height 26
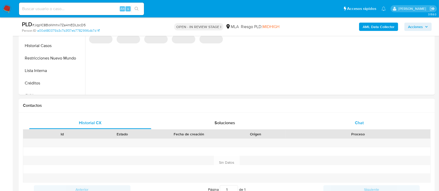
click at [373, 118] on div "Chat" at bounding box center [359, 123] width 122 height 12
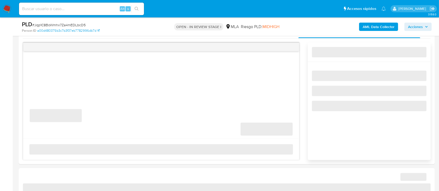
scroll to position [278, 0]
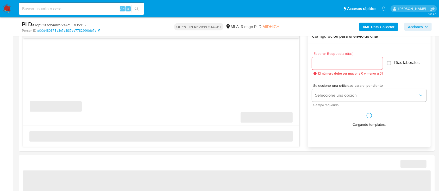
select select "10"
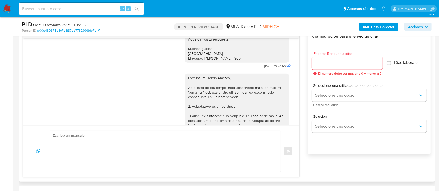
scroll to position [396, 0]
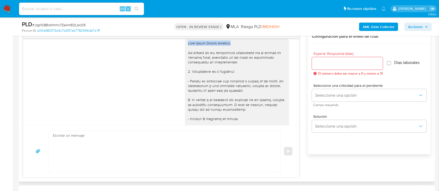
drag, startPoint x: 182, startPoint y: 56, endPoint x: 244, endPoint y: 56, distance: 61.4
click at [244, 56] on div at bounding box center [237, 157] width 104 height 236
copy div "Hola [PERSON_NAME],"
click at [158, 133] on textarea at bounding box center [163, 151] width 221 height 41
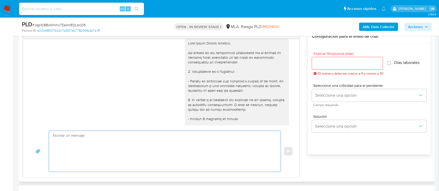
paste textarea "Hola [PERSON_NAME],"
paste textarea "Te consultamos si tuviste oportunidad de leer el requerimiento de información y…"
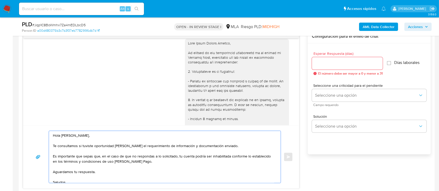
type textarea "Hola Erika Mailen Roldan, Te consultamos si tuviste oportunidad de leer el requ…"
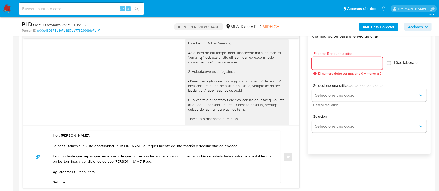
click at [331, 66] on input "Esperar Respuesta (días)" at bounding box center [347, 63] width 71 height 7
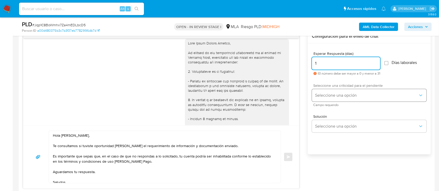
type input "1"
click at [326, 97] on span "Seleccione una opción" at bounding box center [366, 95] width 103 height 5
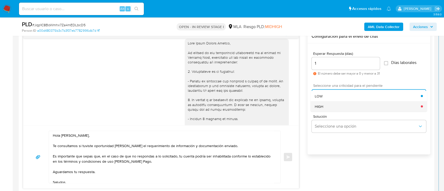
click at [325, 108] on div "HIGH" at bounding box center [368, 106] width 106 height 10
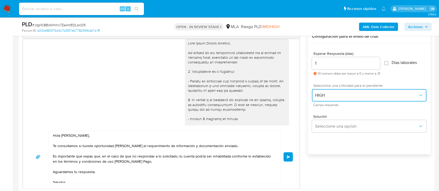
scroll to position [15, 0]
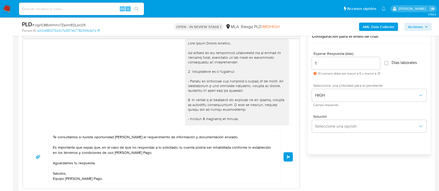
click at [289, 157] on span "Enviar" at bounding box center [289, 157] width 4 height 3
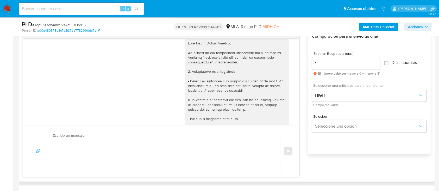
scroll to position [651, 0]
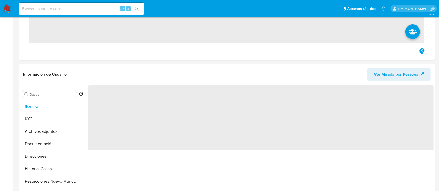
scroll to position [208, 0]
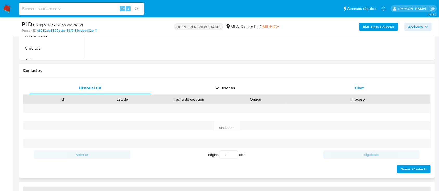
click at [383, 83] on div "Chat" at bounding box center [359, 88] width 122 height 12
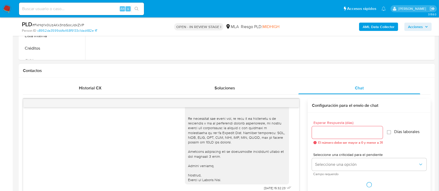
select select "10"
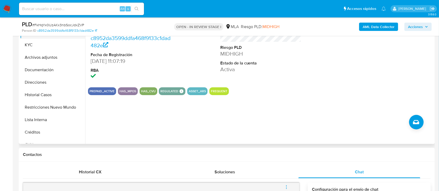
scroll to position [69, 0]
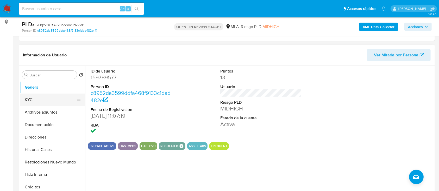
click at [43, 101] on button "KYC" at bounding box center [50, 100] width 61 height 12
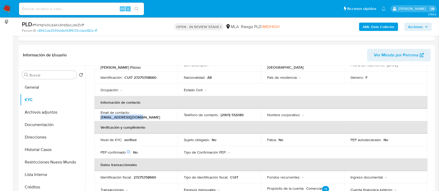
drag, startPoint x: 96, startPoint y: 117, endPoint x: 144, endPoint y: 118, distance: 48.4
click at [144, 118] on td "Email de contacto : gabylema@hotmail.com" at bounding box center [135, 115] width 83 height 12
copy p "gabylema@hotmail.com"
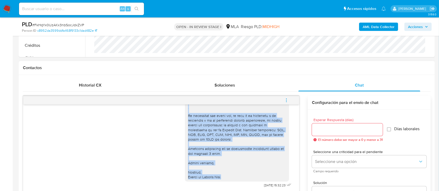
scroll to position [626, 0]
drag, startPoint x: 181, startPoint y: 138, endPoint x: 236, endPoint y: 177, distance: 67.2
click at [236, 177] on div at bounding box center [237, 35] width 104 height 293
copy div "Hola Gabriela Anahi Lema, En función de las operaciones registradas en tu cuent…"
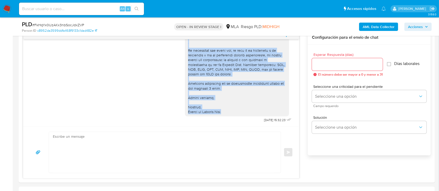
scroll to position [350, 0]
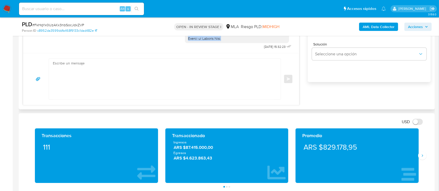
click at [153, 71] on textarea at bounding box center [163, 79] width 221 height 41
paste textarea "Hola Gabriela Anahi Lema,"
paste textarea "Te consultamos si tuviste oportunidad de leer el requerimiento de información y…"
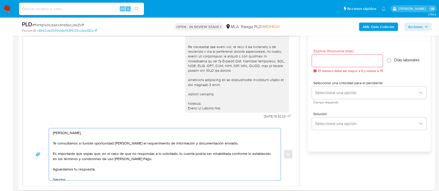
scroll to position [246, 0]
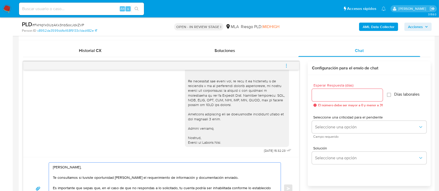
type textarea "Hola Gabriela Anahi Lema, Te consultamos si tuviste oportunidad de leer el requ…"
click at [325, 97] on input "Esperar Respuesta (días)" at bounding box center [347, 95] width 71 height 7
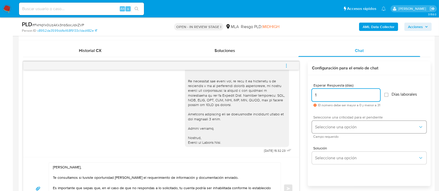
type input "1"
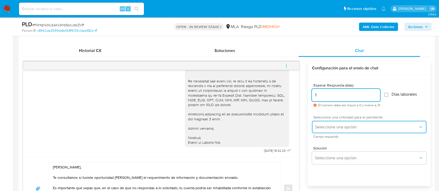
click at [330, 132] on button "Seleccione una opción" at bounding box center [369, 127] width 115 height 12
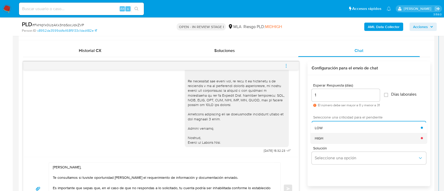
drag, startPoint x: 328, startPoint y: 139, endPoint x: 284, endPoint y: 150, distance: 45.5
click at [328, 139] on div "HIGH" at bounding box center [368, 138] width 106 height 10
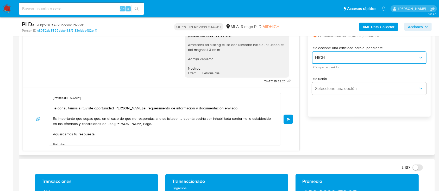
scroll to position [15, 0]
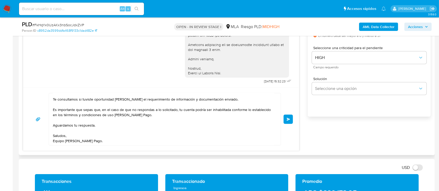
click at [288, 118] on span "Enviar" at bounding box center [289, 119] width 4 height 3
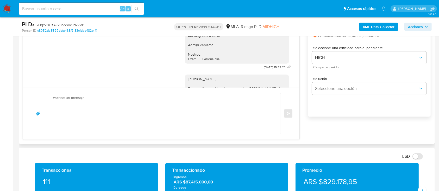
scroll to position [708, 0]
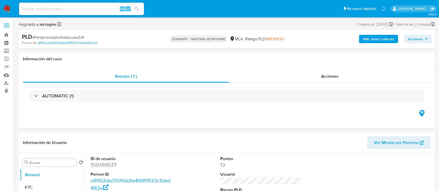
select select "10"
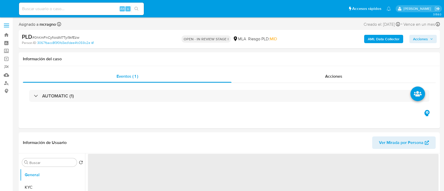
select select "10"
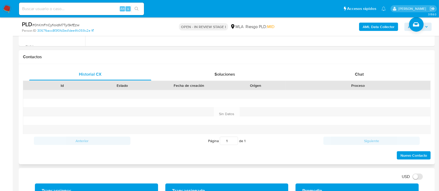
scroll to position [243, 0]
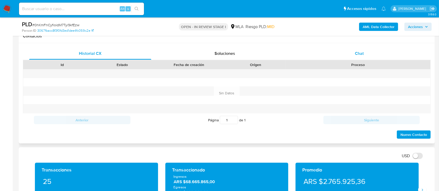
click at [359, 48] on div "Chat" at bounding box center [359, 53] width 122 height 12
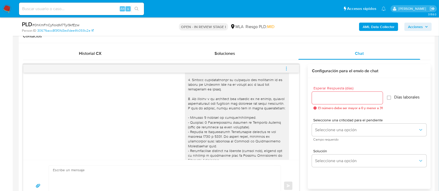
scroll to position [0, 0]
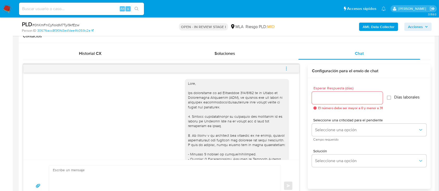
click at [286, 70] on icon "menu-action" at bounding box center [286, 70] width 1 height 1
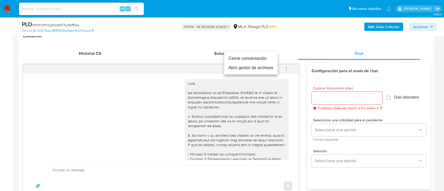
click at [238, 58] on li "Cerrar conversación" at bounding box center [250, 58] width 53 height 9
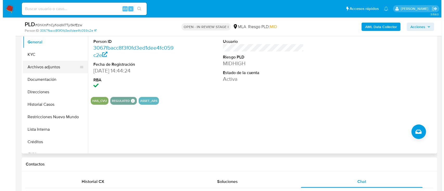
scroll to position [104, 0]
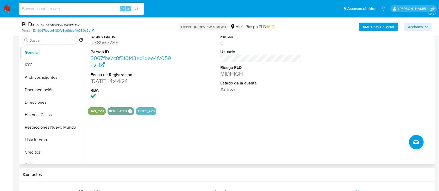
click at [56, 78] on button "Archivos adjuntos" at bounding box center [52, 77] width 65 height 12
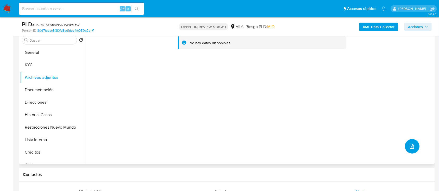
click at [413, 149] on button "upload-file" at bounding box center [412, 146] width 15 height 15
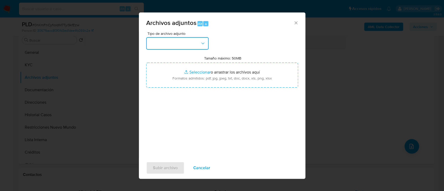
click at [180, 41] on button "button" at bounding box center [177, 43] width 62 height 12
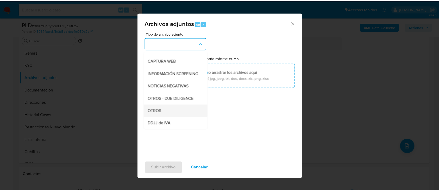
scroll to position [69, 0]
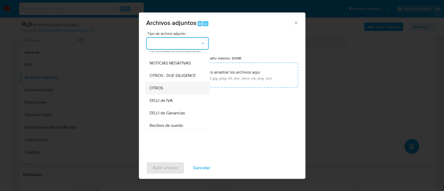
click at [170, 95] on div "OTROS" at bounding box center [175, 88] width 53 height 12
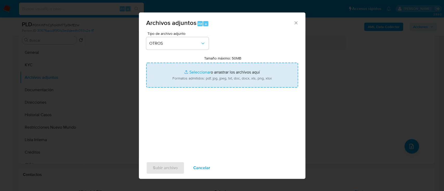
click at [200, 77] on input "Tamaño máximo: 50MB Seleccionar archivos" at bounding box center [222, 75] width 152 height 25
type input "C:\fakepath\238565788 - Movimientos.xlsx"
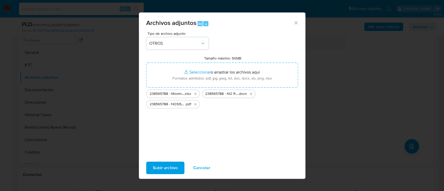
click at [169, 168] on span "Subir archivo" at bounding box center [165, 167] width 25 height 11
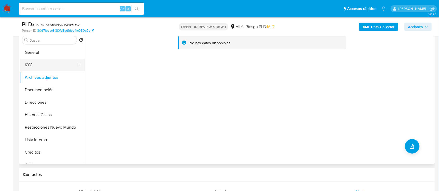
drag, startPoint x: 58, startPoint y: 51, endPoint x: 52, endPoint y: 67, distance: 17.0
click at [57, 51] on button "General" at bounding box center [52, 52] width 65 height 12
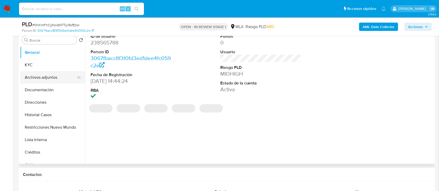
click at [49, 78] on button "Archivos adjuntos" at bounding box center [50, 77] width 61 height 12
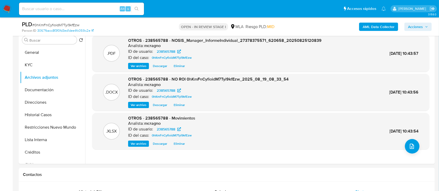
click at [425, 27] on icon "button" at bounding box center [426, 26] width 3 height 3
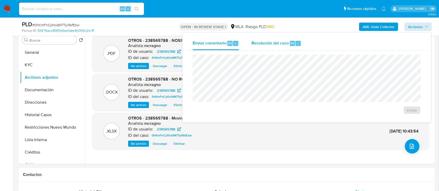
click at [276, 46] on div "Resolución del caso Alt r" at bounding box center [276, 44] width 50 height 14
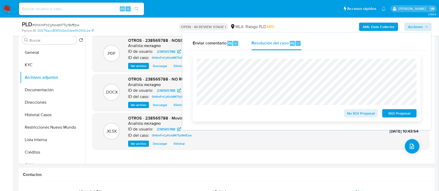
click at [352, 114] on span "No ROI Proposal" at bounding box center [361, 113] width 27 height 7
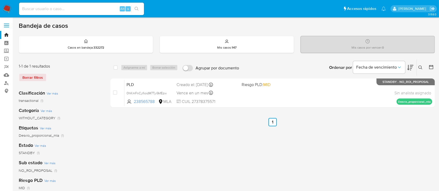
click at [419, 67] on icon at bounding box center [420, 68] width 4 height 4
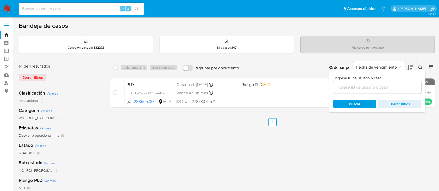
drag, startPoint x: 401, startPoint y: 81, endPoint x: 401, endPoint y: 88, distance: 6.5
click at [401, 82] on div at bounding box center [377, 87] width 88 height 12
click at [400, 91] on div at bounding box center [377, 87] width 88 height 12
click at [400, 89] on input at bounding box center [377, 87] width 88 height 7
paste input "29778102"
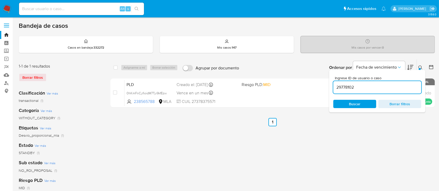
type input "29778102"
click at [418, 66] on icon at bounding box center [420, 68] width 4 height 4
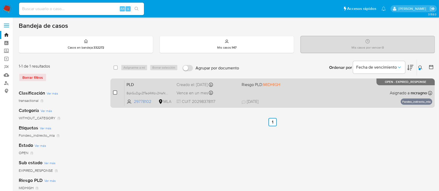
click at [116, 91] on input "checkbox" at bounding box center [115, 93] width 4 height 4
checkbox input "true"
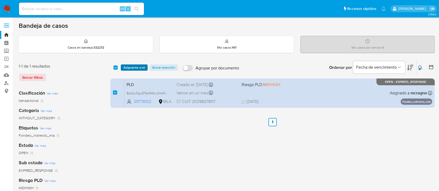
click at [133, 67] on span "Asignarme a mí" at bounding box center [134, 67] width 22 height 5
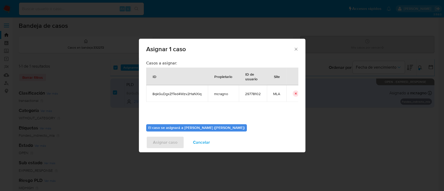
scroll to position [27, 0]
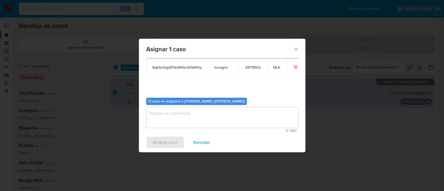
click at [177, 110] on textarea "assign-modal" at bounding box center [222, 117] width 152 height 21
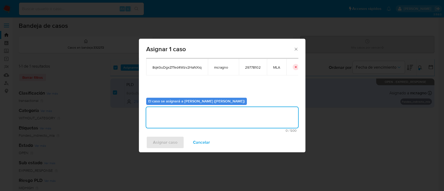
click at [166, 139] on span "Asignar caso" at bounding box center [165, 142] width 24 height 11
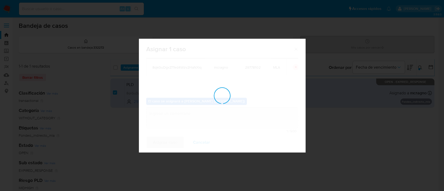
checkbox input "false"
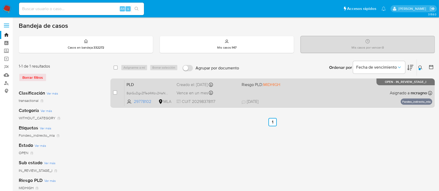
click at [376, 90] on div "PLD 8qkGuDgxZfTed4Wzv2HaNXiq 29778102 MLA Riesgo PLD: MIDHIGH Creado el: [DATE]…" at bounding box center [278, 93] width 308 height 26
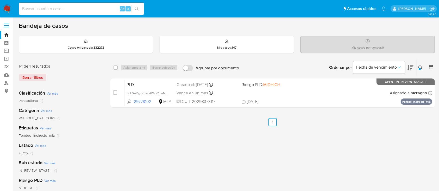
click at [420, 66] on icon at bounding box center [420, 68] width 4 height 4
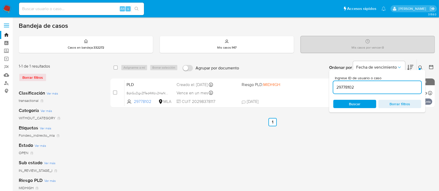
click at [402, 85] on input "29778102" at bounding box center [377, 87] width 88 height 7
click at [379, 86] on input "29778102" at bounding box center [377, 87] width 88 height 7
click at [420, 66] on icon at bounding box center [420, 68] width 4 height 4
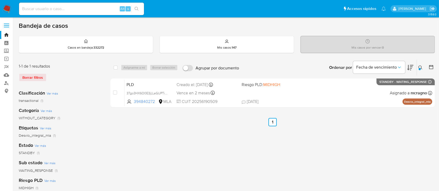
click at [420, 66] on icon at bounding box center [420, 68] width 4 height 4
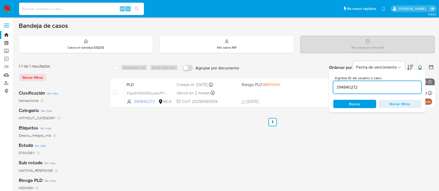
click at [395, 89] on input "394840272" at bounding box center [377, 87] width 88 height 7
click at [421, 66] on icon at bounding box center [420, 68] width 4 height 4
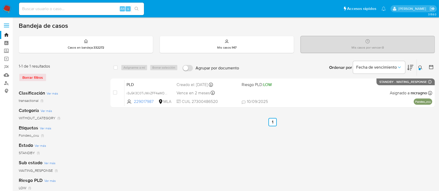
click at [421, 67] on icon at bounding box center [420, 68] width 4 height 4
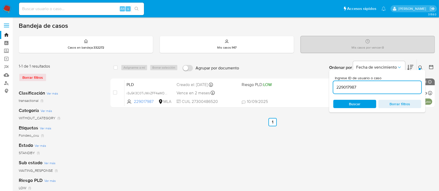
click at [397, 89] on input "229017987" at bounding box center [377, 87] width 88 height 7
type input "1009049769"
click at [418, 67] on button at bounding box center [421, 68] width 9 height 6
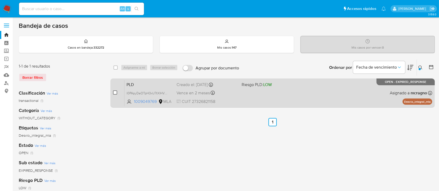
click at [115, 92] on input "checkbox" at bounding box center [115, 93] width 4 height 4
checkbox input "true"
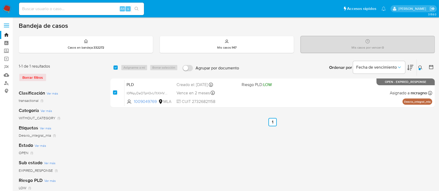
checkbox input "true"
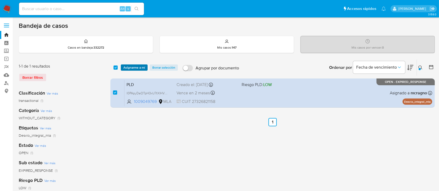
click at [141, 70] on span "Asignarme a mí" at bounding box center [134, 67] width 22 height 5
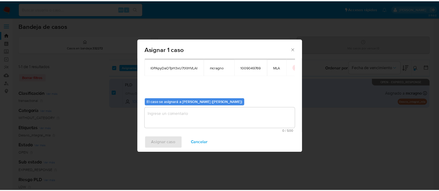
scroll to position [27, 0]
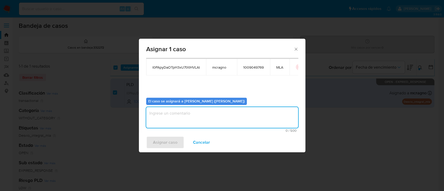
click at [160, 114] on textarea "assign-modal" at bounding box center [222, 117] width 152 height 21
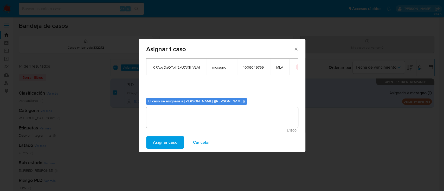
click at [165, 141] on span "Asignar caso" at bounding box center [165, 142] width 24 height 11
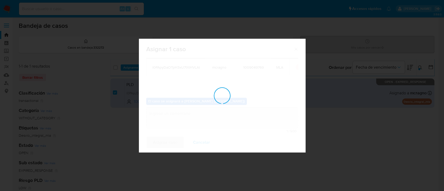
checkbox input "false"
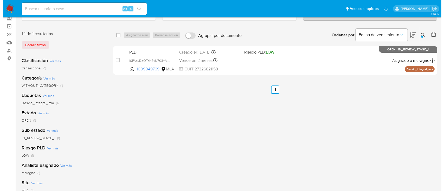
scroll to position [0, 0]
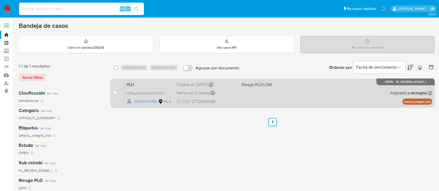
click at [322, 93] on div "PLD l0PApyDaOTpH3xU7tXlHVLAI 1009049769 MLA Riesgo PLD: LOW Creado el: [DATE] C…" at bounding box center [278, 93] width 308 height 26
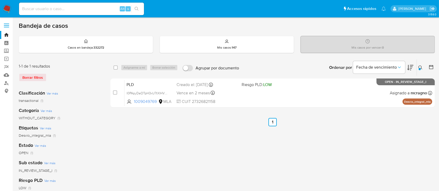
click at [420, 66] on icon at bounding box center [420, 68] width 4 height 4
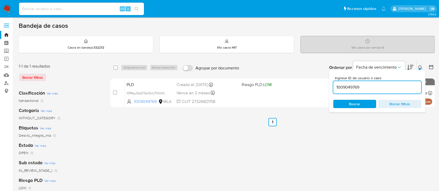
click at [371, 91] on div "1009049769" at bounding box center [377, 87] width 88 height 12
click at [370, 86] on input "1009049769" at bounding box center [377, 87] width 88 height 7
paste input "545979955"
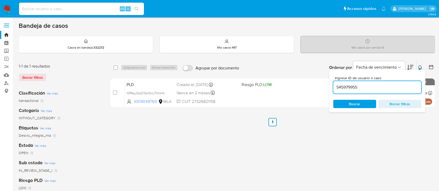
type input "545979955"
click at [423, 66] on icon at bounding box center [420, 68] width 4 height 4
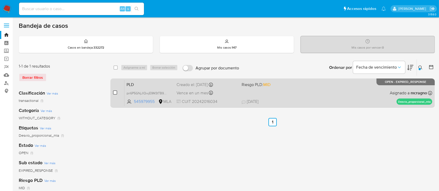
click at [116, 91] on input "checkbox" at bounding box center [115, 93] width 4 height 4
checkbox input "true"
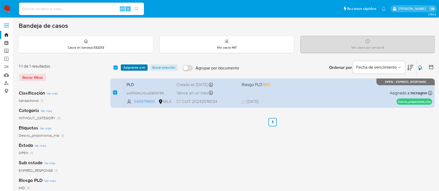
click at [135, 66] on span "Asignarme a mí" at bounding box center [134, 67] width 22 height 5
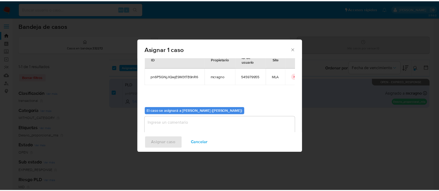
scroll to position [27, 0]
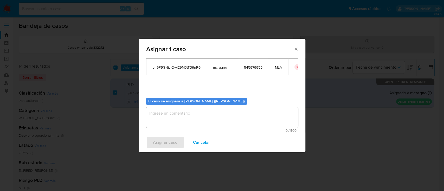
drag, startPoint x: 160, startPoint y: 116, endPoint x: 165, endPoint y: 137, distance: 21.8
click at [160, 116] on textarea "assign-modal" at bounding box center [222, 117] width 152 height 21
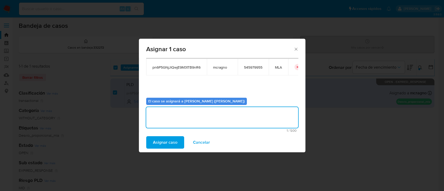
click at [165, 137] on span "Asignar caso" at bounding box center [165, 142] width 24 height 11
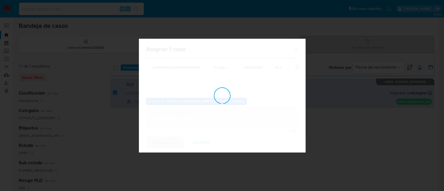
checkbox input "false"
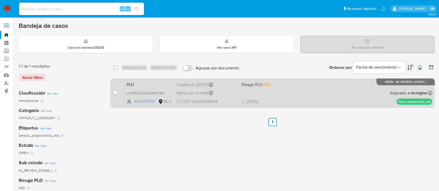
click at [323, 92] on div "PLD pn6P5GNjJlQwjE9M3tTB9nR6 545979955 MLA Riesgo PLD: MID Creado el: [DATE] Cr…" at bounding box center [278, 93] width 308 height 26
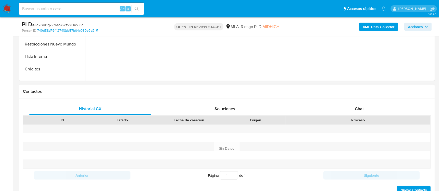
scroll to position [208, 0]
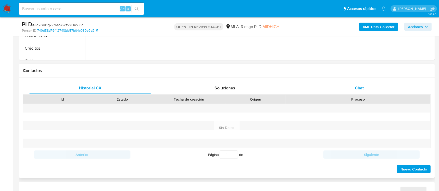
select select "10"
click at [368, 91] on div "Chat" at bounding box center [359, 88] width 122 height 12
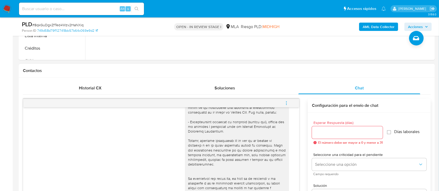
scroll to position [329, 0]
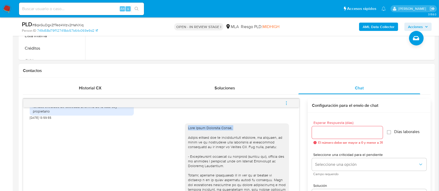
drag, startPoint x: 183, startPoint y: 136, endPoint x: 248, endPoint y: 141, distance: 65.8
copy div "Hola [PERSON_NAME],"
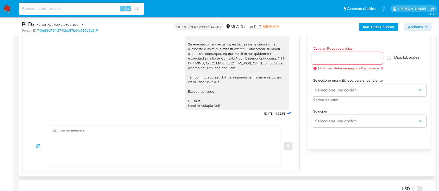
scroll to position [312, 0]
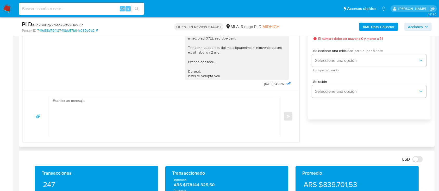
click at [169, 109] on textarea at bounding box center [163, 116] width 221 height 41
paste textarea "Hola [PERSON_NAME],"
paste textarea "Te consultamos si tuviste oportunidad [PERSON_NAME] el requerimiento de informa…"
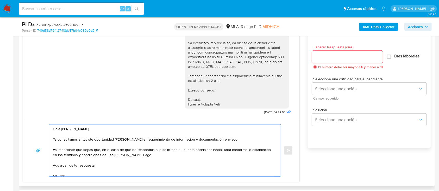
scroll to position [278, 0]
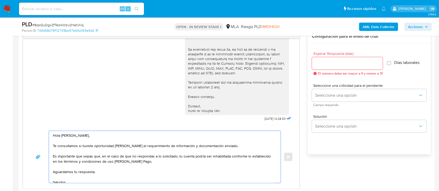
type textarea "Hola [PERSON_NAME], Te consultamos si tuviste oportunidad [PERSON_NAME] el requ…"
click at [330, 64] on input "Esperar Respuesta (días)" at bounding box center [347, 63] width 71 height 7
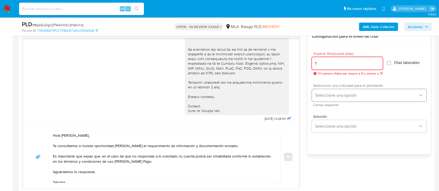
type input "1"
click at [328, 89] on button "Seleccione una opción" at bounding box center [369, 95] width 115 height 12
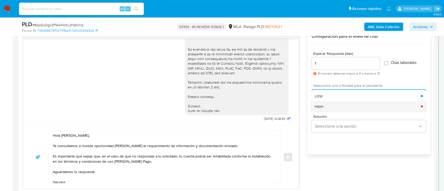
click at [326, 107] on div "HIGH" at bounding box center [368, 106] width 106 height 10
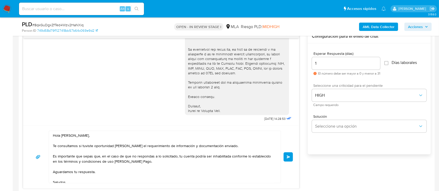
click at [288, 157] on span "Enviar" at bounding box center [289, 157] width 4 height 3
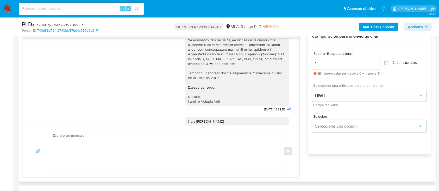
scroll to position [514, 0]
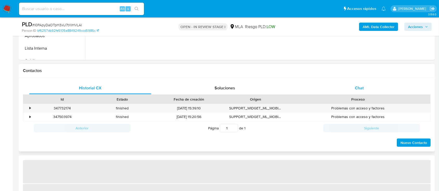
click at [371, 89] on div "Chat" at bounding box center [359, 88] width 122 height 12
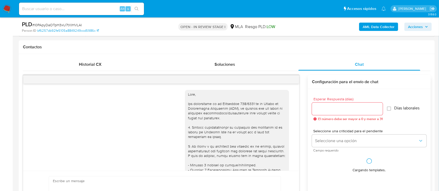
scroll to position [243, 0]
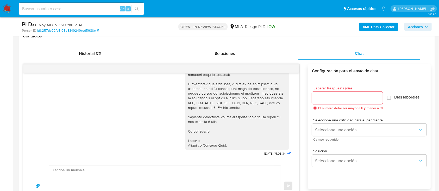
select select "10"
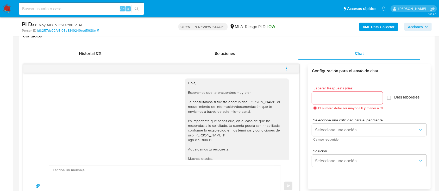
scroll to position [389, 0]
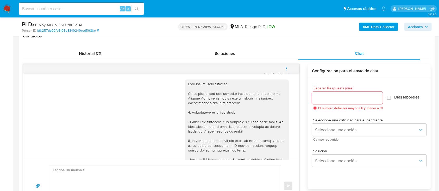
drag, startPoint x: 184, startPoint y: 97, endPoint x: 251, endPoint y: 95, distance: 68.0
copy div "Hola Maria Jose Herrera,"
click at [173, 167] on textarea at bounding box center [163, 186] width 221 height 41
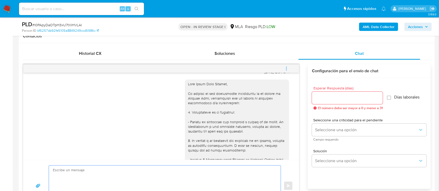
paste textarea "Hola Maria Jose Herrera,"
paste textarea "Te consultamos si tuviste oportunidad de leer el requerimiento de información y…"
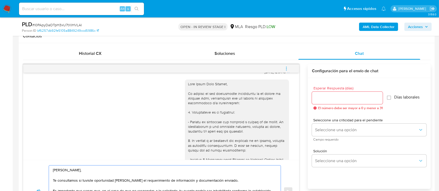
type textarea "Hola Maria Jose Herrera, Te consultamos si tuviste oportunidad de leer el reque…"
click at [337, 96] on input "Esperar Respuesta (días)" at bounding box center [347, 98] width 71 height 7
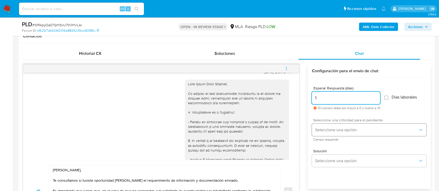
type input "1"
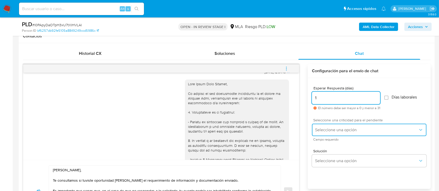
click at [347, 130] on span "Seleccione una opción" at bounding box center [366, 130] width 103 height 5
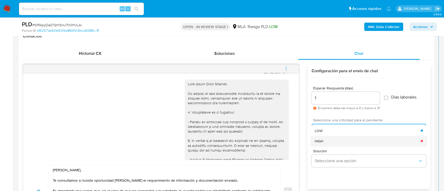
click at [328, 138] on div "HIGH" at bounding box center [368, 141] width 106 height 10
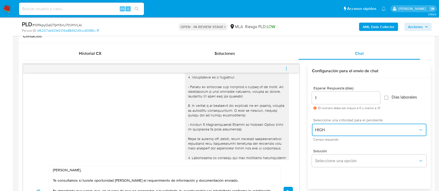
scroll to position [494, 0]
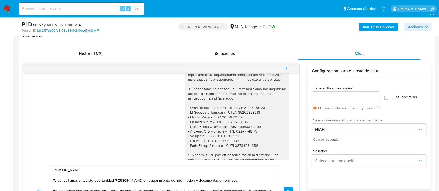
click at [291, 189] on button "Enviar" at bounding box center [288, 191] width 9 height 9
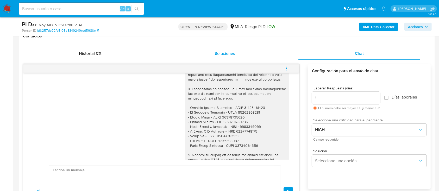
scroll to position [679, 0]
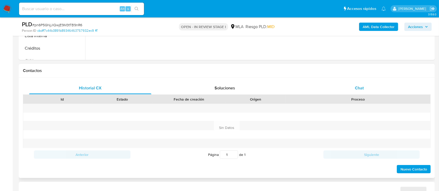
click at [367, 89] on div "Chat" at bounding box center [359, 88] width 122 height 12
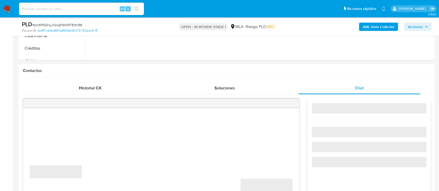
select select "10"
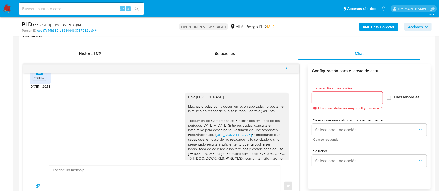
scroll to position [266, 0]
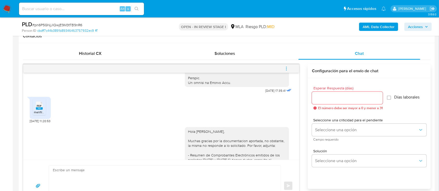
click at [287, 67] on icon "menu-action" at bounding box center [286, 68] width 5 height 5
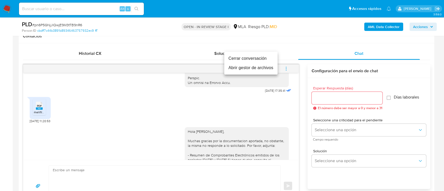
click at [242, 59] on li "Cerrar conversación" at bounding box center [250, 58] width 53 height 9
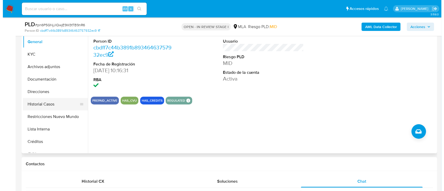
scroll to position [104, 0]
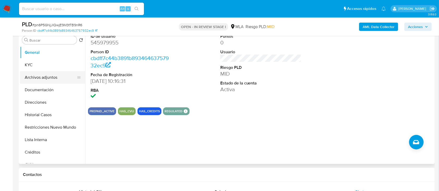
click at [55, 77] on button "Archivos adjuntos" at bounding box center [50, 77] width 61 height 12
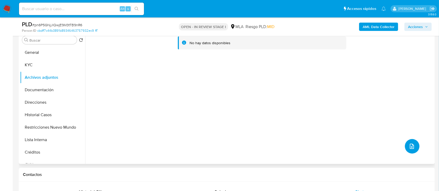
click at [409, 143] on icon "upload-file" at bounding box center [412, 146] width 6 height 6
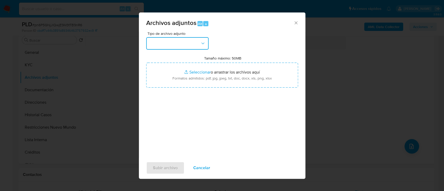
click at [194, 42] on button "button" at bounding box center [177, 43] width 62 height 12
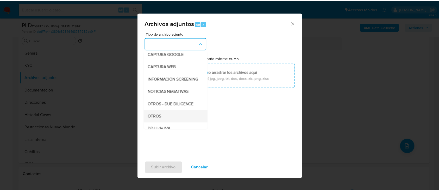
scroll to position [69, 0]
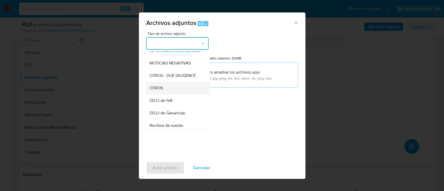
click at [167, 95] on div "OTROS" at bounding box center [175, 88] width 53 height 12
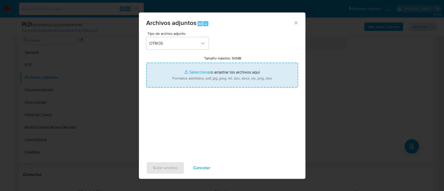
click at [203, 84] on input "Tamaño máximo: 50MB Seleccionar archivos" at bounding box center [222, 75] width 152 height 25
type input "C:\fakepath\545979955 - Movimientos.xlsx"
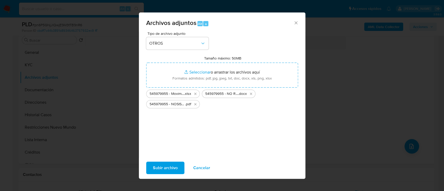
click at [173, 165] on span "Subir archivo" at bounding box center [165, 167] width 25 height 11
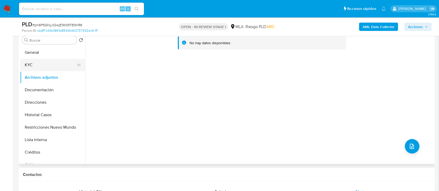
click at [27, 52] on button "General" at bounding box center [52, 52] width 65 height 12
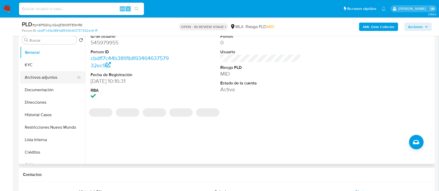
click at [53, 79] on button "Archivos adjuntos" at bounding box center [50, 77] width 61 height 12
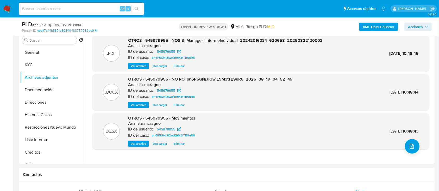
click at [423, 27] on span "Acciones" at bounding box center [418, 26] width 20 height 7
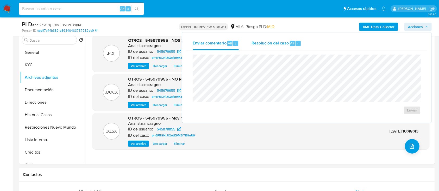
click at [290, 40] on div "Resolución del caso Alt r" at bounding box center [276, 44] width 50 height 14
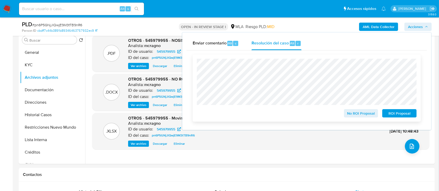
click at [357, 114] on span "No ROI Proposal" at bounding box center [361, 113] width 27 height 7
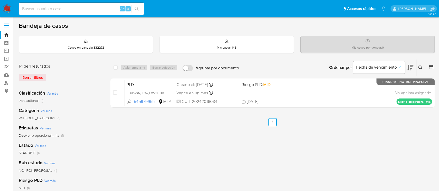
click at [421, 66] on icon at bounding box center [420, 68] width 4 height 4
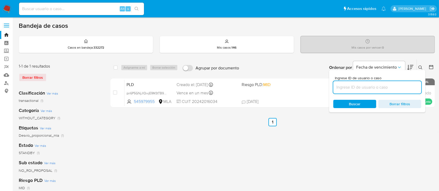
click at [388, 87] on input at bounding box center [377, 87] width 88 height 7
click at [420, 66] on icon at bounding box center [420, 68] width 4 height 4
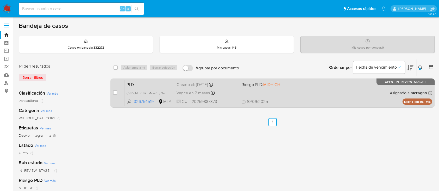
click at [297, 92] on div "PLD gV61qMFRrSXnMvw7rpj7A7Mm 326754519 MLA Riesgo PLD: MIDHIGH Creado el: [DATE…" at bounding box center [278, 93] width 308 height 26
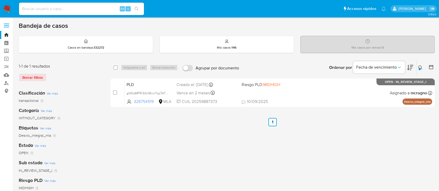
click at [419, 67] on icon at bounding box center [420, 68] width 4 height 4
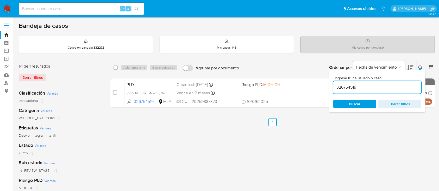
click at [399, 88] on input "326754519" at bounding box center [377, 87] width 88 height 7
type input "1143430566"
drag, startPoint x: 420, startPoint y: 64, endPoint x: 381, endPoint y: 83, distance: 43.5
click at [420, 64] on div "Ingrese ID de usuario o caso 1143430566 Buscar Borrar filtros" at bounding box center [421, 68] width 9 height 16
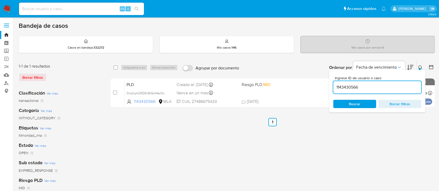
click at [422, 68] on icon at bounding box center [420, 68] width 4 height 4
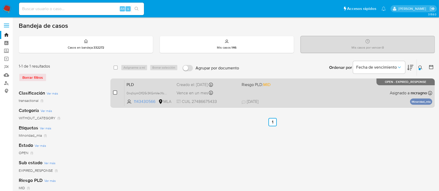
click at [115, 91] on input "checkbox" at bounding box center [115, 93] width 4 height 4
checkbox input "true"
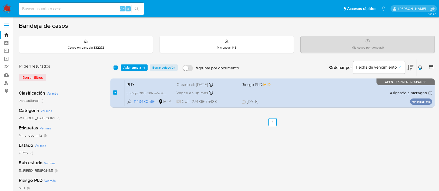
click at [137, 71] on div "select-all-cases-checkbox Asignarme a mí Borrar selección Agrupar por documento…" at bounding box center [272, 68] width 324 height 16
click at [140, 68] on span "Asignarme a mí" at bounding box center [134, 67] width 22 height 5
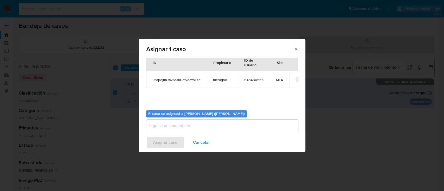
scroll to position [27, 0]
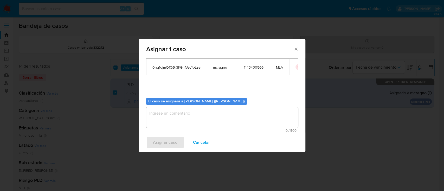
click at [197, 114] on textarea "assign-modal" at bounding box center [222, 117] width 152 height 21
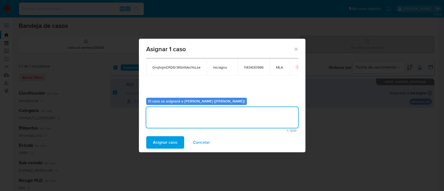
click at [173, 139] on span "Asignar caso" at bounding box center [165, 142] width 24 height 11
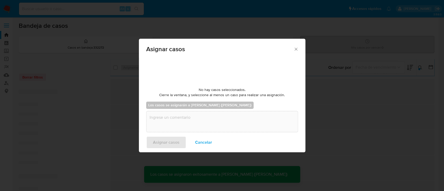
checkbox input "false"
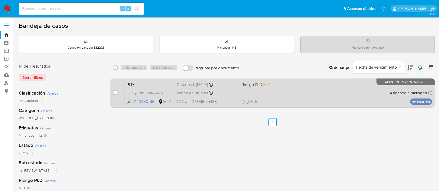
click at [327, 87] on div "PLD 0nq1ojmOfQ5r3KGmVecYoLze 1143430566 MLA Riesgo PLD: MID Creado el: [DATE] C…" at bounding box center [278, 93] width 308 height 26
click at [119, 89] on div "case-item-checkbox No es posible asignar el caso" at bounding box center [118, 93] width 11 height 26
click at [115, 92] on input "checkbox" at bounding box center [115, 93] width 4 height 4
checkbox input "true"
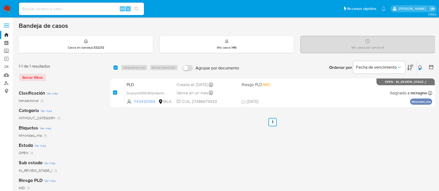
checkbox input "true"
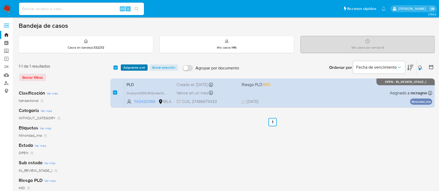
click at [135, 68] on span "Asignarme a mí" at bounding box center [134, 67] width 22 height 5
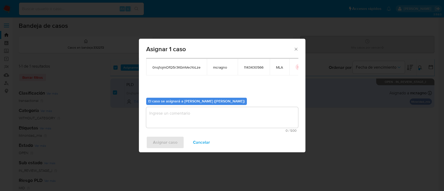
click at [170, 122] on textarea "assign-modal" at bounding box center [222, 117] width 152 height 21
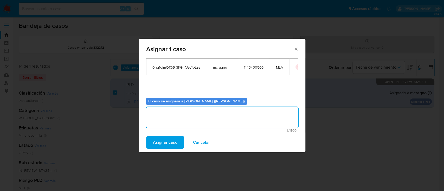
click at [168, 144] on span "Asignar caso" at bounding box center [165, 142] width 24 height 11
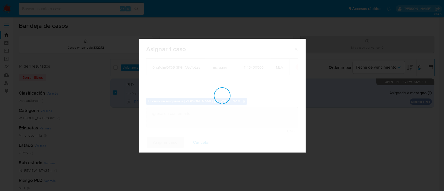
checkbox input "false"
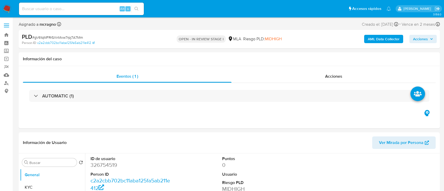
select select "10"
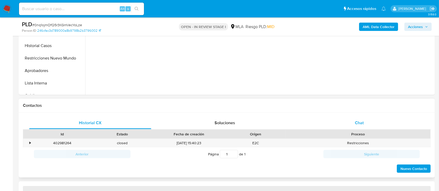
click at [353, 121] on div "Chat" at bounding box center [359, 123] width 122 height 12
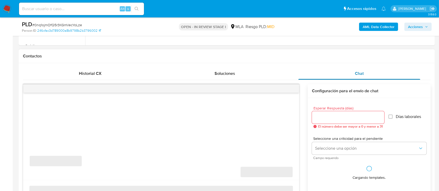
scroll to position [243, 0]
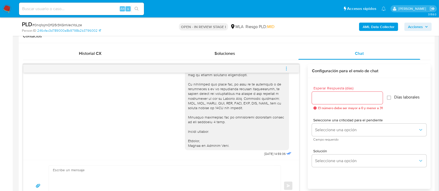
select select "10"
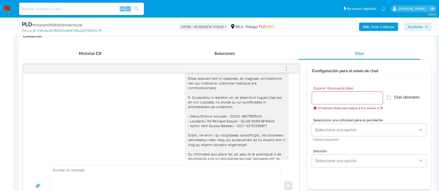
scroll to position [242, 0]
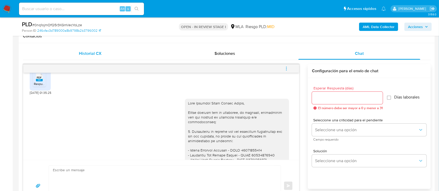
click at [78, 52] on div "Historial CX" at bounding box center [90, 53] width 122 height 12
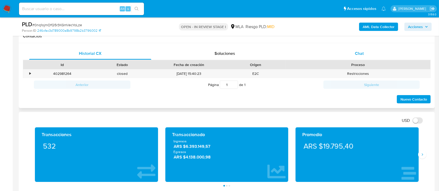
click at [371, 54] on div "Chat" at bounding box center [359, 53] width 122 height 12
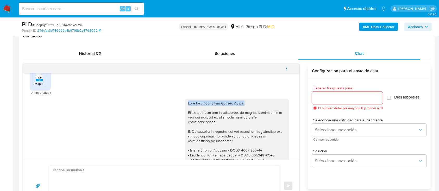
drag, startPoint x: 183, startPoint y: 108, endPoint x: 268, endPoint y: 109, distance: 84.9
click at [268, 109] on div at bounding box center [237, 177] width 98 height 152
copy div "Hola Milagros Lucia Galvan Moreno,"
click at [173, 179] on textarea at bounding box center [163, 186] width 221 height 41
paste textarea "Hola Milagros Lucia Galvan Moreno,"
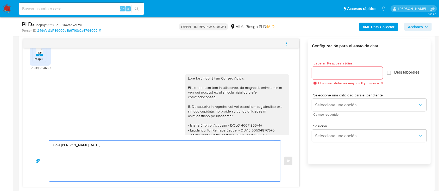
scroll to position [278, 0]
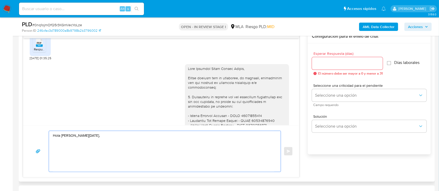
paste textarea "Confirmamos la recepción de la documentación. Te informamos que estaremos anali…"
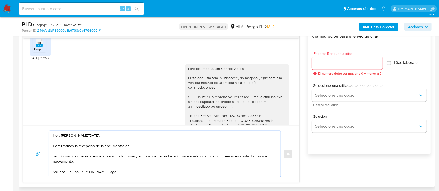
click at [52, 156] on div "Hola Milagros Lucia Galvan Moreno, Confirmamos la recepción de la documentación…" at bounding box center [163, 154] width 229 height 46
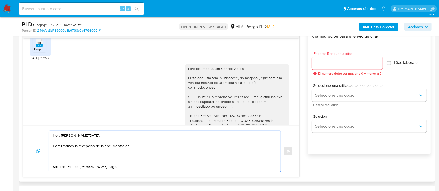
click at [183, 147] on textarea "Hola Milagros Lucia Galvan Moreno, Confirmamos la recepción de la documentación…" at bounding box center [163, 151] width 221 height 41
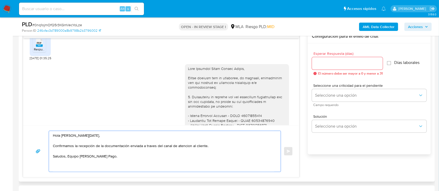
click at [152, 145] on textarea "Hola Milagros Lucia Galvan Moreno, Confirmamos la recepción de la documentación…" at bounding box center [163, 151] width 221 height 41
type textarea "Hola Milagros Lucia Galvan Moreno, Confirmamos la recepción de la documentación…"
click at [335, 62] on input "Esperar Respuesta (días)" at bounding box center [347, 63] width 71 height 7
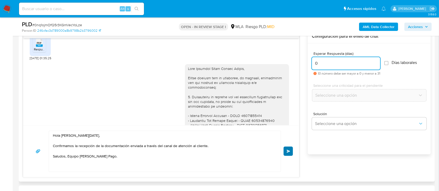
type input "0"
click at [288, 152] on span "Enviar" at bounding box center [289, 151] width 4 height 3
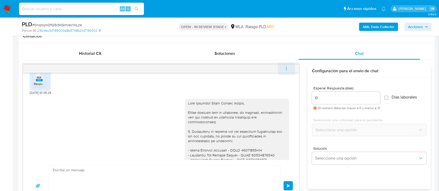
scroll to position [390, 0]
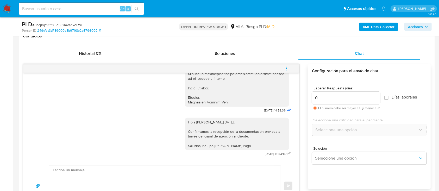
click at [288, 66] on icon "menu-action" at bounding box center [286, 68] width 5 height 5
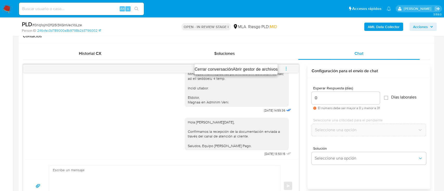
click at [223, 69] on li "Cerrar conversación" at bounding box center [214, 69] width 38 height 6
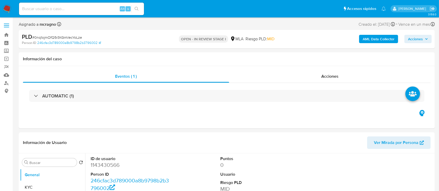
select select "10"
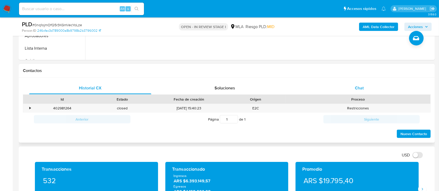
click at [387, 89] on div "Chat" at bounding box center [359, 88] width 122 height 12
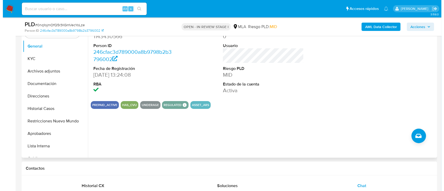
scroll to position [104, 0]
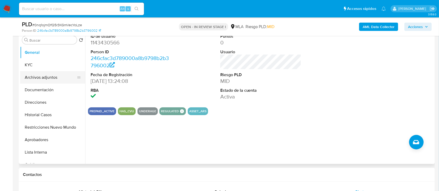
click at [56, 83] on button "Archivos adjuntos" at bounding box center [50, 77] width 61 height 12
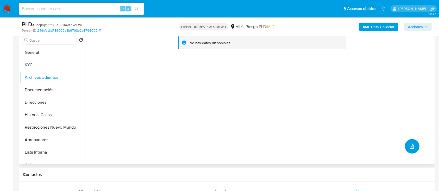
click at [410, 145] on icon "upload-file" at bounding box center [412, 146] width 6 height 6
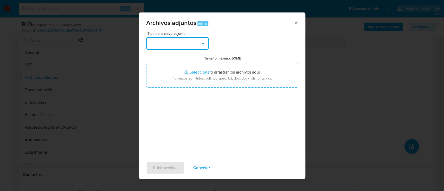
click at [175, 43] on button "button" at bounding box center [177, 43] width 62 height 12
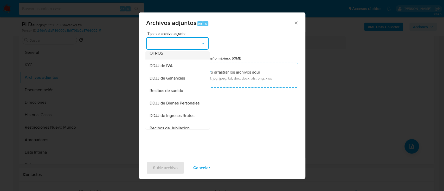
click at [166, 56] on div "OTROS" at bounding box center [175, 53] width 53 height 12
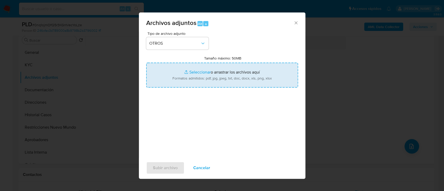
click at [188, 72] on input "Tamaño máximo: 50MB Seleccionar archivos" at bounding box center [222, 75] width 152 height 25
type input "C:\fakepath\1143430566 - Informacion contrapartes.pdf"
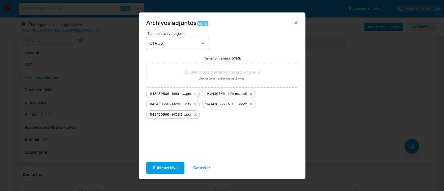
click at [173, 166] on span "Subir archivo" at bounding box center [165, 167] width 25 height 11
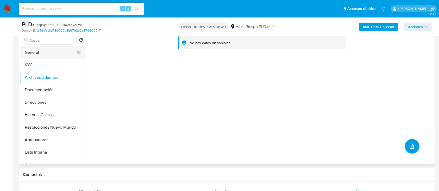
click at [29, 47] on button "General" at bounding box center [50, 52] width 61 height 12
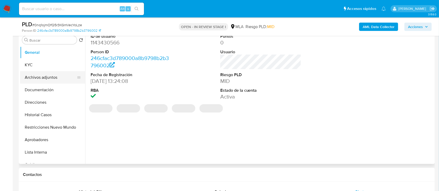
click at [43, 79] on button "Archivos adjuntos" at bounding box center [50, 77] width 61 height 12
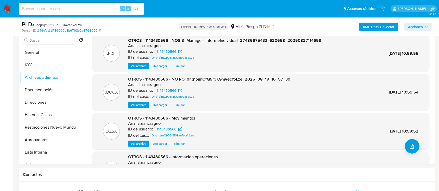
click at [427, 26] on icon "button" at bounding box center [426, 26] width 3 height 3
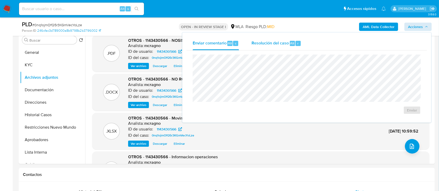
click at [280, 42] on span "Resolución del caso" at bounding box center [269, 43] width 37 height 6
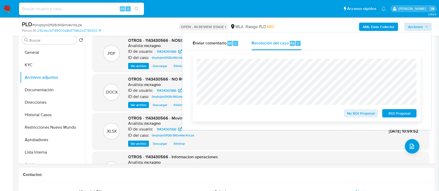
click at [354, 114] on span "No ROI Proposal" at bounding box center [361, 113] width 27 height 7
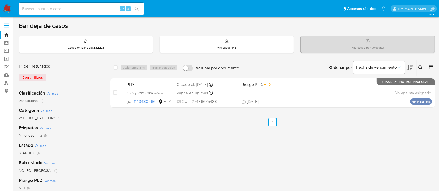
click at [419, 68] on icon at bounding box center [420, 68] width 4 height 4
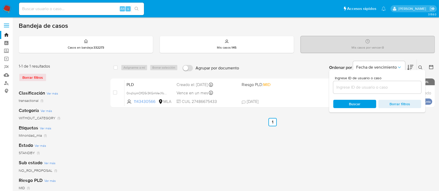
click at [392, 83] on div at bounding box center [377, 87] width 88 height 12
click at [392, 85] on input at bounding box center [377, 87] width 88 height 7
paste input "139099797"
type input "139099797"
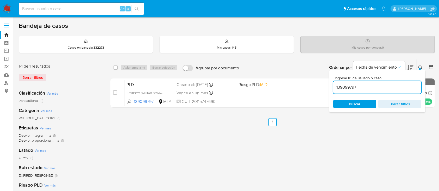
drag, startPoint x: 421, startPoint y: 66, endPoint x: 384, endPoint y: 78, distance: 38.6
click at [420, 66] on icon at bounding box center [420, 68] width 4 height 4
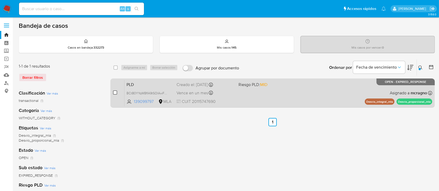
click at [115, 92] on input "checkbox" at bounding box center [115, 93] width 4 height 4
checkbox input "true"
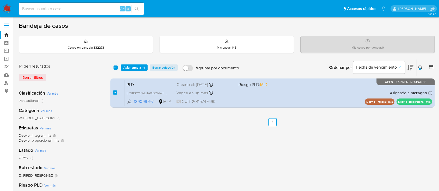
click at [125, 74] on div "select-all-cases-checkbox Asignarme a mí Borrar selección Agrupar por documento…" at bounding box center [272, 68] width 324 height 16
click at [131, 68] on span "Asignarme a mí" at bounding box center [134, 67] width 22 height 5
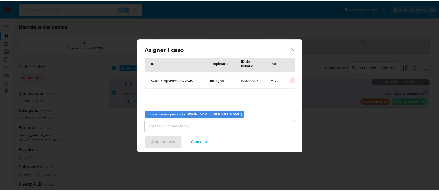
scroll to position [27, 0]
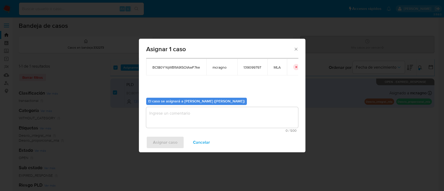
click at [196, 112] on textarea "assign-modal" at bounding box center [222, 117] width 152 height 21
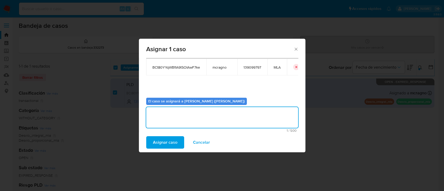
click at [155, 141] on span "Asignar caso" at bounding box center [165, 142] width 24 height 11
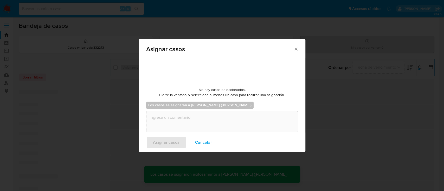
checkbox input "false"
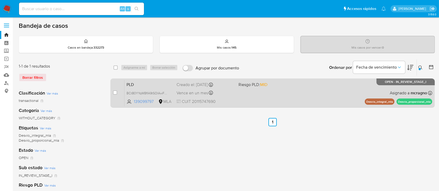
click at [320, 92] on div "PLD BCt80YYqWBfIA9tSOIAwF7ke 139099797 MLA Riesgo PLD: MID Creado el: [DATE] Cr…" at bounding box center [278, 93] width 308 height 26
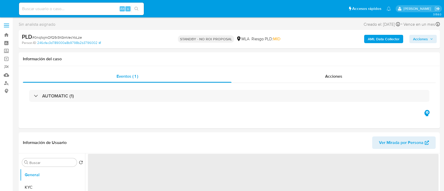
select select "10"
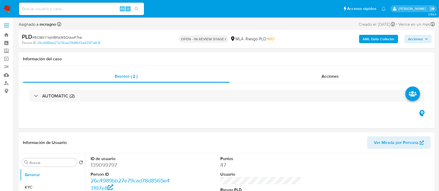
select select "10"
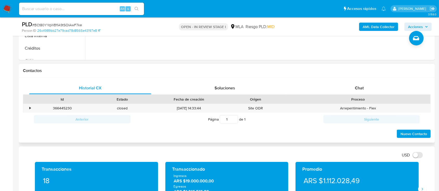
drag, startPoint x: 367, startPoint y: 83, endPoint x: 353, endPoint y: 98, distance: 20.6
click at [366, 83] on div "Chat" at bounding box center [359, 88] width 122 height 12
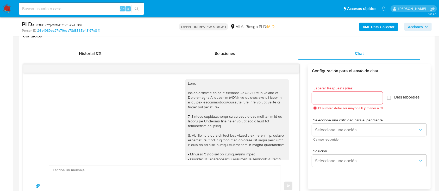
scroll to position [536, 0]
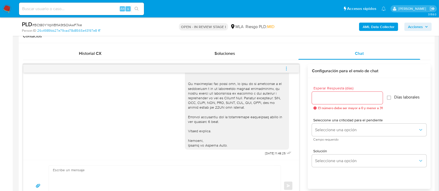
click at [291, 68] on button "menu-action" at bounding box center [286, 68] width 17 height 12
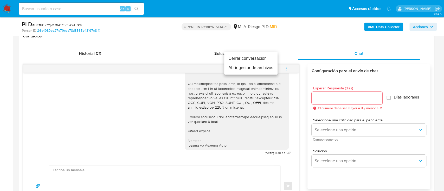
click at [256, 59] on li "Cerrar conversación" at bounding box center [250, 58] width 53 height 9
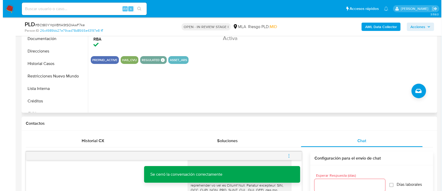
scroll to position [104, 0]
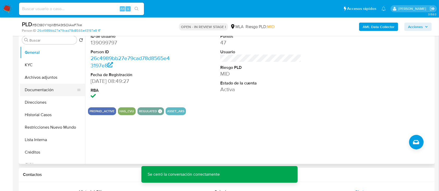
click at [53, 80] on button "Archivos adjuntos" at bounding box center [52, 77] width 65 height 12
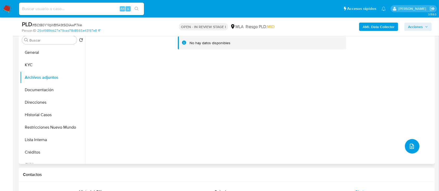
click at [414, 147] on button "upload-file" at bounding box center [412, 146] width 15 height 15
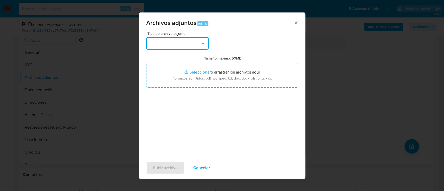
click at [176, 44] on button "button" at bounding box center [177, 43] width 62 height 12
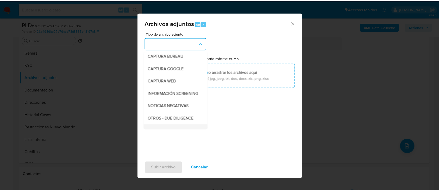
scroll to position [69, 0]
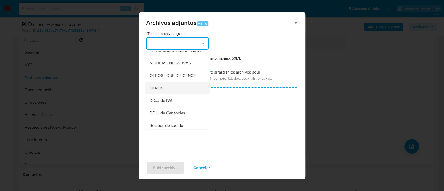
click at [168, 95] on div "OTROS" at bounding box center [175, 88] width 53 height 12
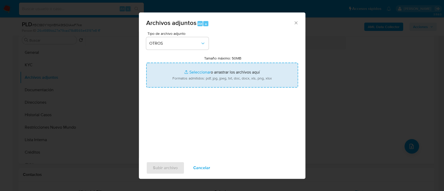
click at [205, 74] on input "Tamaño máximo: 50MB Seleccionar archivos" at bounding box center [222, 75] width 152 height 25
type input "C:\fakepath\139099797 - Movimientos.xlsx"
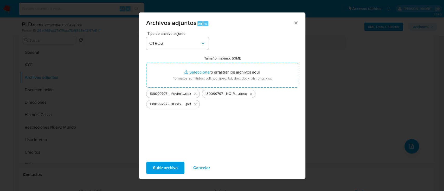
click at [176, 172] on span "Subir archivo" at bounding box center [165, 167] width 25 height 11
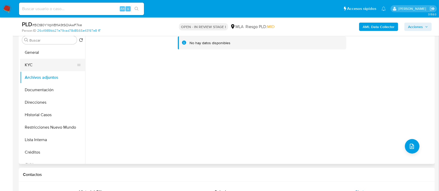
drag, startPoint x: 29, startPoint y: 52, endPoint x: 36, endPoint y: 59, distance: 10.1
click at [29, 52] on button "General" at bounding box center [52, 52] width 65 height 12
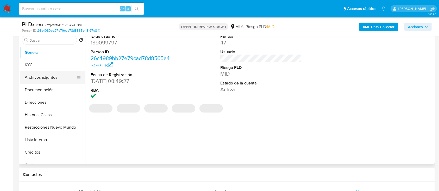
click at [36, 79] on button "Archivos adjuntos" at bounding box center [50, 77] width 61 height 12
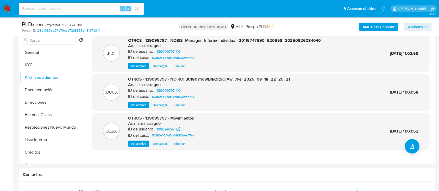
click at [425, 29] on span "Acciones" at bounding box center [418, 26] width 20 height 7
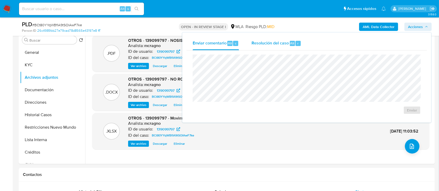
click at [266, 43] on span "Resolución del caso" at bounding box center [269, 43] width 37 height 6
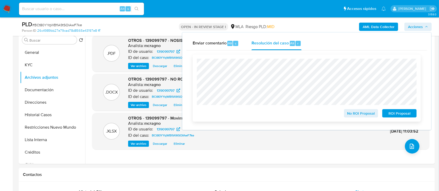
click at [355, 111] on span "No ROI Proposal" at bounding box center [361, 113] width 27 height 7
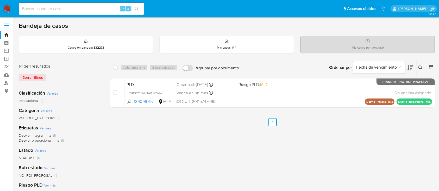
click at [421, 66] on icon at bounding box center [420, 68] width 4 height 4
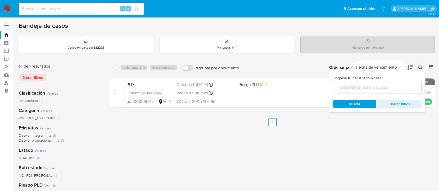
click at [391, 84] on input at bounding box center [377, 87] width 88 height 7
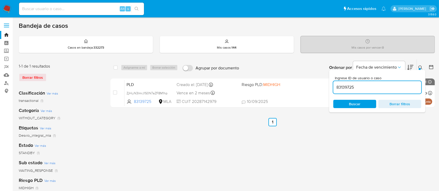
drag, startPoint x: 421, startPoint y: 65, endPoint x: 226, endPoint y: 117, distance: 201.6
click at [420, 65] on button at bounding box center [421, 68] width 9 height 6
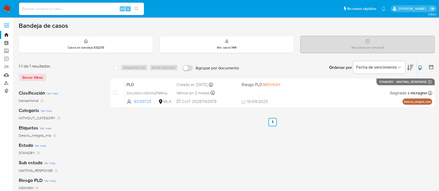
click at [420, 66] on icon at bounding box center [420, 68] width 4 height 4
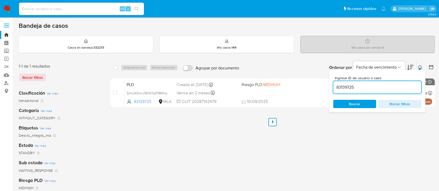
click at [397, 85] on input "83139725" at bounding box center [377, 87] width 88 height 7
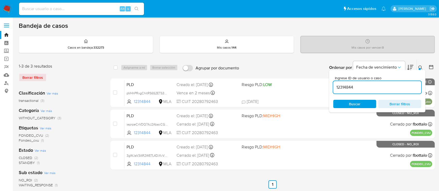
click at [419, 67] on icon at bounding box center [420, 68] width 4 height 4
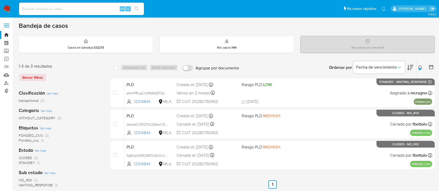
click at [419, 68] on div at bounding box center [420, 69] width 2 height 2
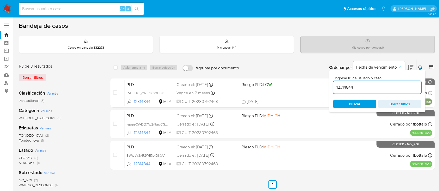
click at [380, 89] on input "12314844" at bounding box center [377, 87] width 88 height 7
type input "91966295"
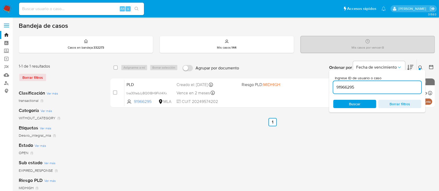
click at [421, 65] on button at bounding box center [421, 68] width 9 height 6
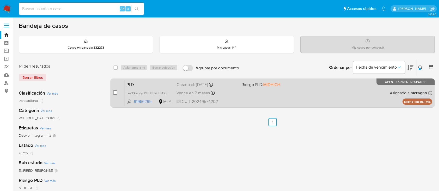
click at [115, 91] on input "checkbox" at bounding box center [115, 93] width 4 height 4
checkbox input "true"
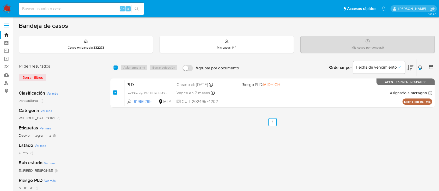
checkbox input "true"
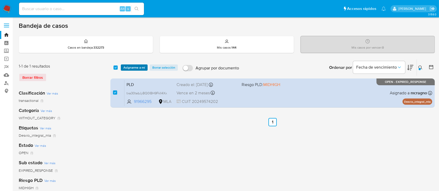
click at [128, 65] on span "Asignarme a mí" at bounding box center [134, 67] width 22 height 5
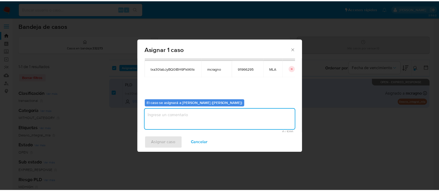
scroll to position [27, 0]
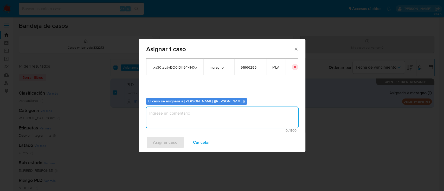
click at [167, 123] on textarea "assign-modal" at bounding box center [222, 117] width 152 height 21
click at [167, 139] on span "Asignar caso" at bounding box center [165, 142] width 24 height 11
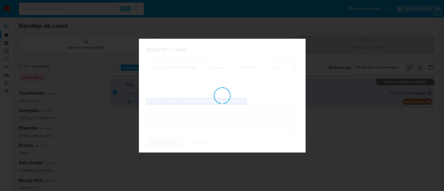
checkbox input "false"
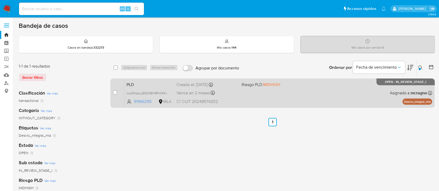
click at [333, 103] on div "PLD txa30tabJyBQ0IBH9FklI4Xx 91966295 MLA Riesgo PLD: MIDHIGH Creado el: 12/08/…" at bounding box center [278, 93] width 308 height 26
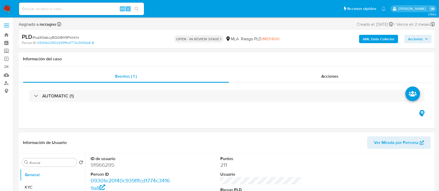
select select "10"
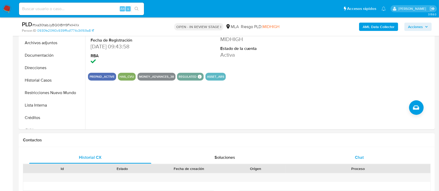
click at [368, 160] on div "Chat" at bounding box center [359, 158] width 122 height 12
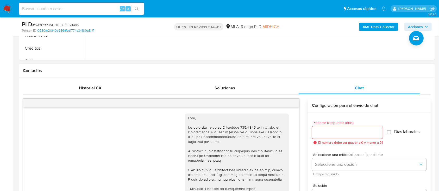
scroll to position [460, 0]
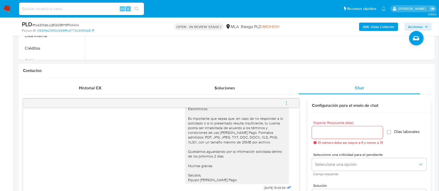
click at [288, 105] on span "menu-action" at bounding box center [286, 103] width 5 height 12
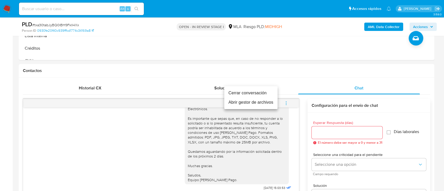
click at [260, 91] on li "Cerrar conversación" at bounding box center [250, 93] width 53 height 9
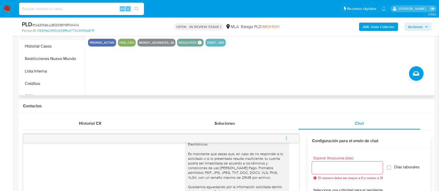
scroll to position [139, 0]
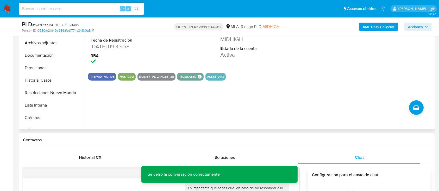
drag, startPoint x: 58, startPoint y: 47, endPoint x: 125, endPoint y: 55, distance: 67.9
click at [57, 47] on button "Archivos adjuntos" at bounding box center [52, 43] width 65 height 12
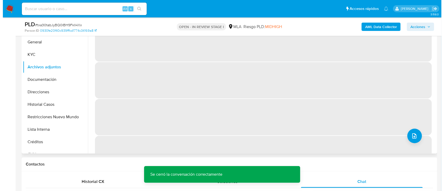
scroll to position [104, 0]
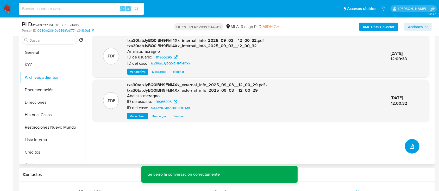
click at [406, 146] on button "upload-file" at bounding box center [412, 146] width 15 height 15
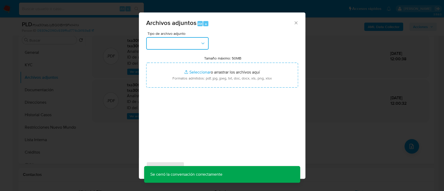
click at [184, 49] on button "button" at bounding box center [177, 43] width 62 height 12
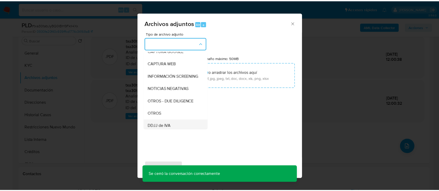
scroll to position [69, 0]
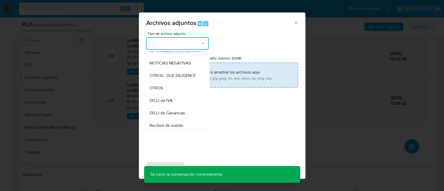
drag, startPoint x: 168, startPoint y: 96, endPoint x: 194, endPoint y: 82, distance: 29.4
click at [168, 95] on div "OTROS" at bounding box center [175, 88] width 53 height 12
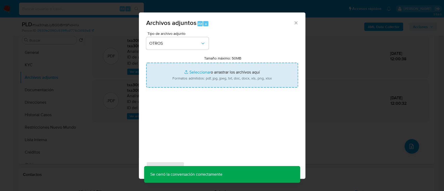
click at [210, 77] on input "Tamaño máximo: 50MB Seleccionar archivos" at bounding box center [222, 75] width 152 height 25
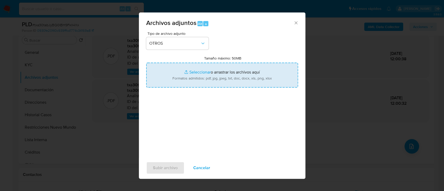
type input "C:\fakepath\91966295 - Movimientos.xlsx"
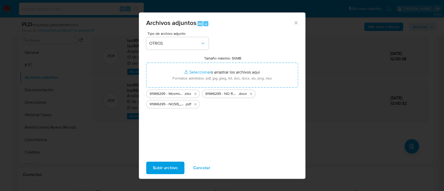
click at [171, 166] on span "Subir archivo" at bounding box center [165, 167] width 25 height 11
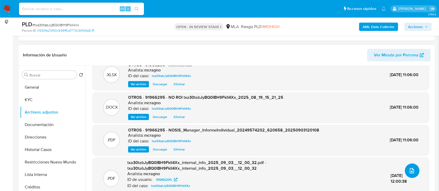
scroll to position [16, 0]
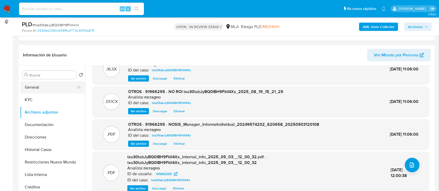
click at [40, 84] on button "General" at bounding box center [50, 87] width 61 height 12
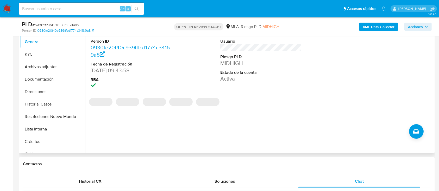
scroll to position [104, 0]
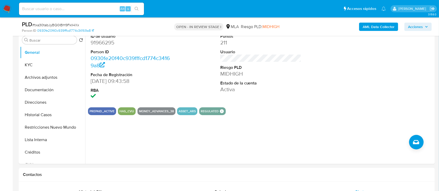
click at [413, 30] on span "Acciones" at bounding box center [415, 27] width 15 height 8
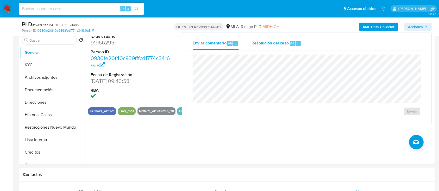
click at [261, 43] on span "Resolución del caso" at bounding box center [269, 43] width 37 height 6
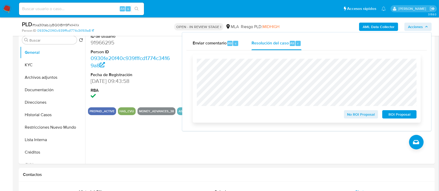
click at [362, 113] on span "No ROI Proposal" at bounding box center [361, 114] width 27 height 7
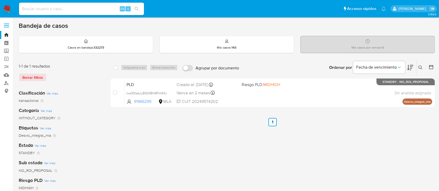
drag, startPoint x: 419, startPoint y: 65, endPoint x: 418, endPoint y: 68, distance: 3.3
click at [419, 66] on icon at bounding box center [420, 68] width 4 height 4
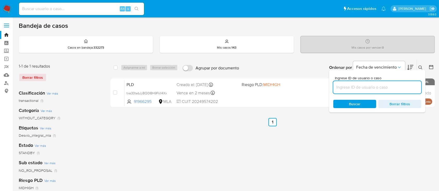
click at [400, 90] on input at bounding box center [377, 87] width 88 height 7
click at [420, 66] on icon at bounding box center [420, 68] width 4 height 4
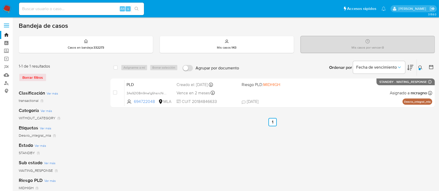
drag, startPoint x: 422, startPoint y: 67, endPoint x: 417, endPoint y: 75, distance: 10.0
click at [422, 67] on icon at bounding box center [420, 68] width 4 height 4
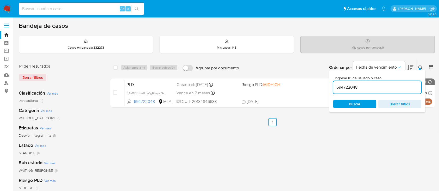
click at [407, 85] on input "694722048" at bounding box center [377, 87] width 88 height 7
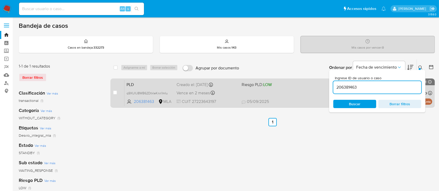
drag, startPoint x: 419, startPoint y: 65, endPoint x: 404, endPoint y: 90, distance: 29.1
click at [419, 66] on icon at bounding box center [420, 68] width 4 height 4
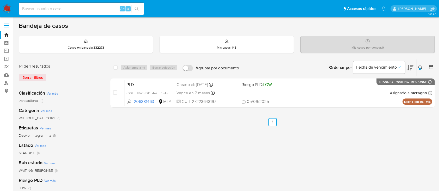
click at [422, 69] on icon at bounding box center [420, 68] width 4 height 4
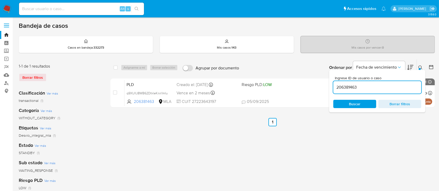
click at [396, 83] on div "206381463" at bounding box center [377, 87] width 88 height 12
click at [395, 89] on input "206381463" at bounding box center [377, 87] width 88 height 7
paste input "1103209370"
type input "1103209370"
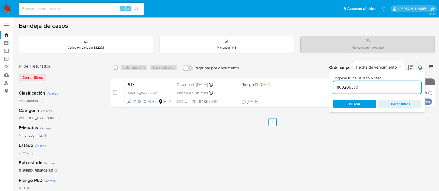
click at [419, 66] on icon at bounding box center [420, 68] width 4 height 4
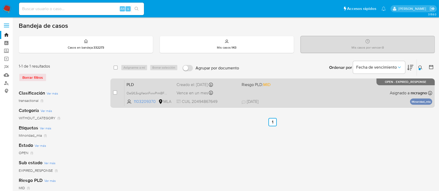
drag, startPoint x: 114, startPoint y: 92, endPoint x: 132, endPoint y: 78, distance: 22.9
click at [114, 92] on input "checkbox" at bounding box center [115, 93] width 4 height 4
checkbox input "true"
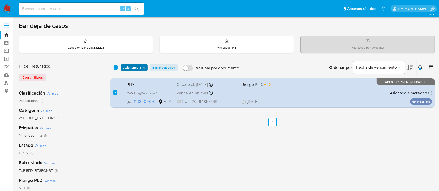
click at [140, 66] on span "Asignarme a mí" at bounding box center [134, 67] width 22 height 5
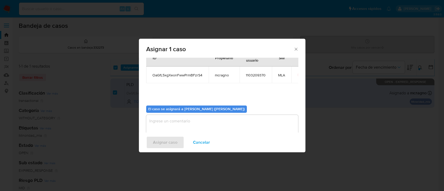
scroll to position [27, 0]
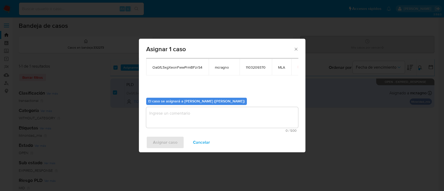
click at [175, 119] on textarea "assign-modal" at bounding box center [222, 117] width 152 height 21
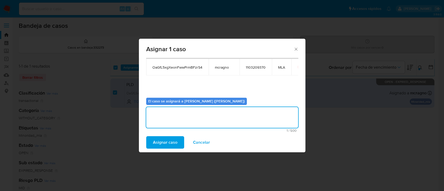
click at [165, 137] on span "Asignar caso" at bounding box center [165, 142] width 24 height 11
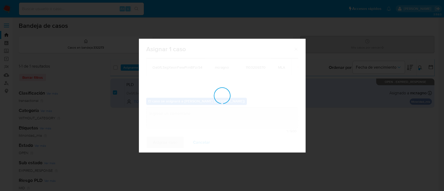
checkbox input "false"
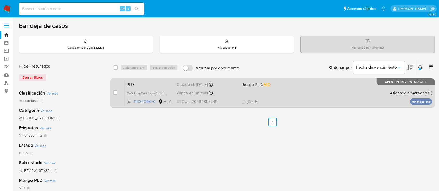
click at [322, 95] on div "PLD OaGfL5xgXeonFwwPrmBFzrS4 1103209370 MLA Riesgo PLD: MID Creado el: 12/08/20…" at bounding box center [278, 93] width 308 height 26
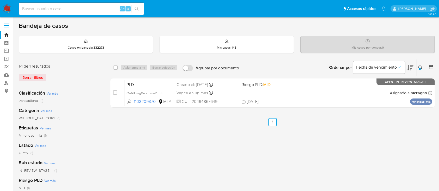
click at [419, 67] on icon at bounding box center [420, 68] width 4 height 4
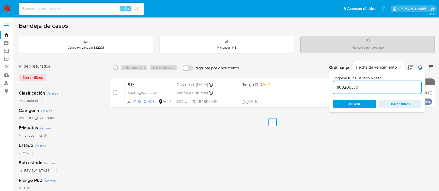
click at [406, 81] on div "1103209370" at bounding box center [377, 87] width 88 height 12
click at [405, 86] on input "1103209370" at bounding box center [377, 87] width 88 height 7
paste input "277963119"
click at [419, 66] on icon at bounding box center [420, 68] width 4 height 4
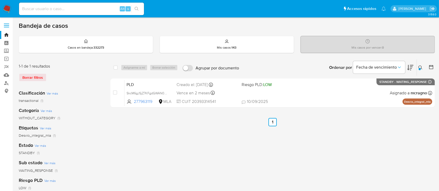
click at [420, 67] on icon at bounding box center [420, 68] width 4 height 4
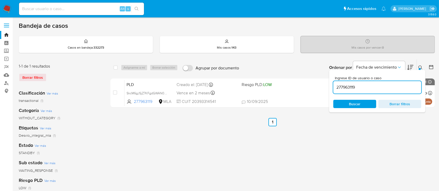
click at [384, 96] on div "Ingrese ID de usuario o caso 277963119 Buscar Borrar filtros" at bounding box center [377, 91] width 96 height 42
click at [386, 91] on div "277963119" at bounding box center [377, 87] width 88 height 12
click at [386, 87] on input "277963119" at bounding box center [377, 87] width 88 height 7
paste input "06718656"
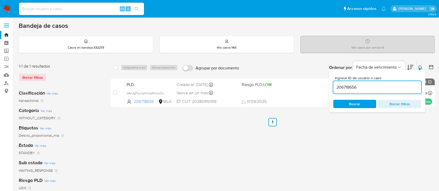
click at [420, 67] on icon at bounding box center [420, 68] width 4 height 4
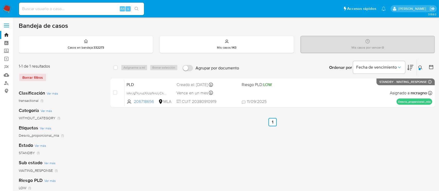
click at [421, 67] on icon at bounding box center [420, 68] width 4 height 4
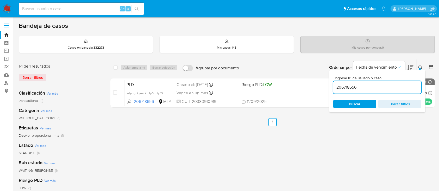
click at [396, 89] on input "206718656" at bounding box center [377, 87] width 88 height 7
type input "473508638"
click at [419, 66] on icon at bounding box center [420, 68] width 4 height 4
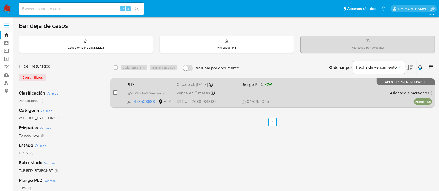
click at [115, 93] on input "checkbox" at bounding box center [115, 93] width 4 height 4
checkbox input "true"
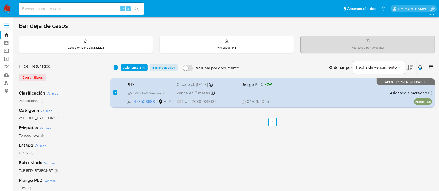
click at [140, 70] on span "Asignarme a mí" at bounding box center [134, 67] width 22 height 5
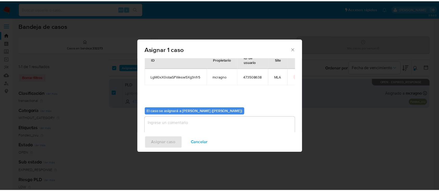
scroll to position [27, 0]
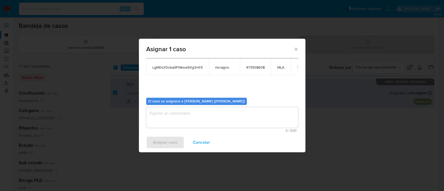
click at [178, 118] on textarea "assign-modal" at bounding box center [222, 117] width 152 height 21
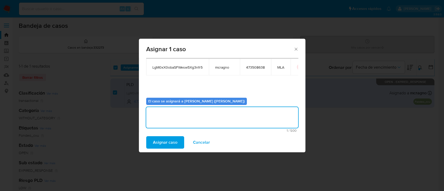
click at [170, 137] on span "Asignar caso" at bounding box center [165, 142] width 24 height 11
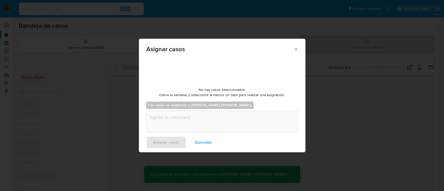
checkbox input "false"
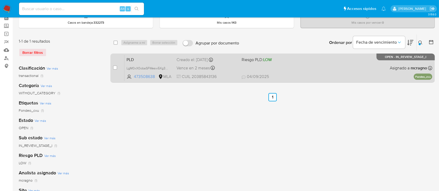
scroll to position [0, 0]
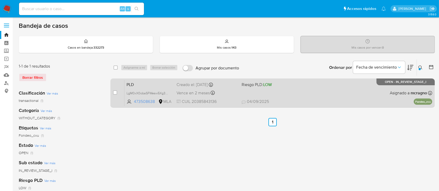
click at [326, 102] on span "04/09/2025 04/09/2025 15:54" at bounding box center [305, 102] width 126 height 6
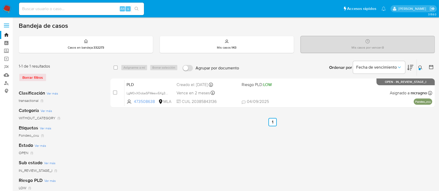
click at [418, 68] on icon at bounding box center [420, 68] width 4 height 4
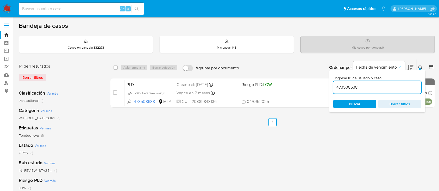
click at [397, 90] on input "473508638" at bounding box center [377, 87] width 88 height 7
type input "557172949"
click at [418, 67] on button at bounding box center [421, 68] width 9 height 6
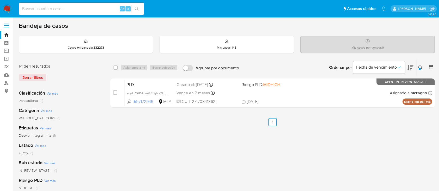
click at [3, 9] on img at bounding box center [7, 8] width 9 height 9
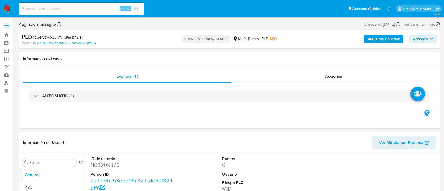
select select "10"
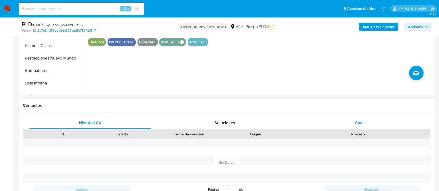
click at [363, 119] on div "Chat" at bounding box center [359, 123] width 122 height 12
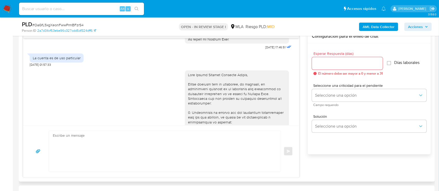
scroll to position [213, 0]
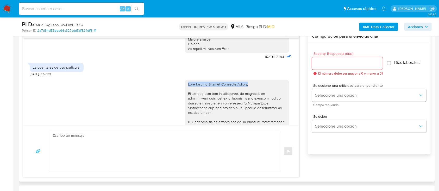
drag, startPoint x: 183, startPoint y: 89, endPoint x: 259, endPoint y: 89, distance: 76.0
click at [259, 89] on div at bounding box center [237, 167] width 98 height 171
copy div "[PERSON_NAME],"
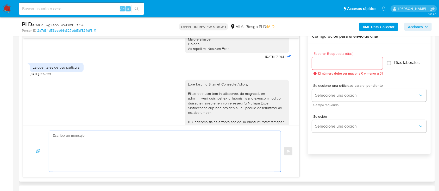
click at [192, 142] on textarea at bounding box center [163, 151] width 221 height 41
paste textarea "[PERSON_NAME],"
paste textarea "Te consultamos si tuviste oportunidad [PERSON_NAME] el requerimiento de informa…"
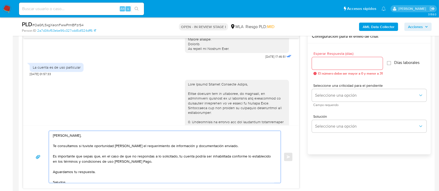
type textarea "[PERSON_NAME], Te consultamos si tuviste oportunidad [PERSON_NAME] el requerimi…"
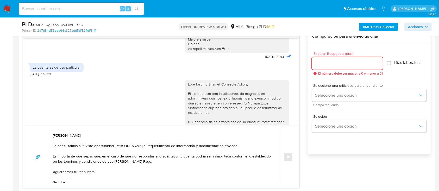
click at [347, 62] on input "Esperar Respuesta (días)" at bounding box center [347, 63] width 71 height 7
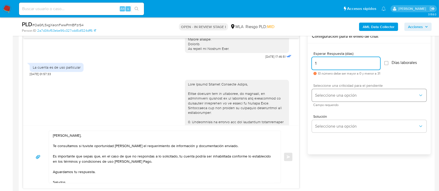
type input "1"
click at [342, 95] on span "Seleccione una opción" at bounding box center [366, 95] width 103 height 5
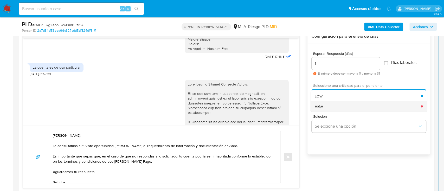
click at [335, 103] on div "HIGH" at bounding box center [368, 106] width 106 height 10
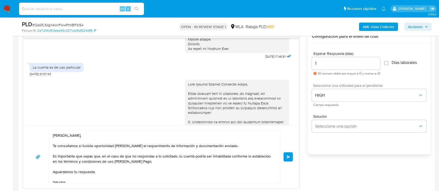
click at [290, 160] on button "Enviar" at bounding box center [288, 157] width 9 height 9
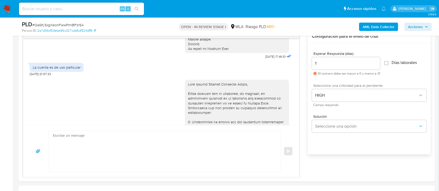
scroll to position [433, 0]
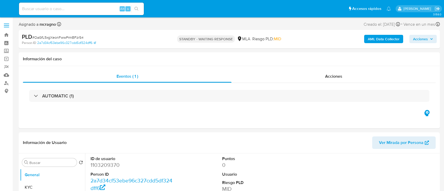
select select "10"
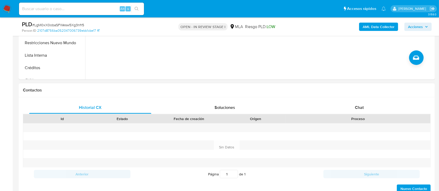
scroll to position [208, 0]
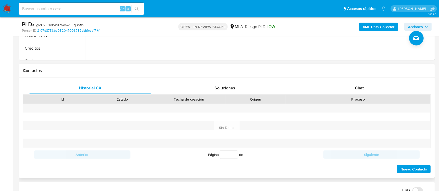
drag, startPoint x: 372, startPoint y: 89, endPoint x: 371, endPoint y: 96, distance: 7.4
click at [373, 89] on div "Chat" at bounding box center [359, 88] width 122 height 12
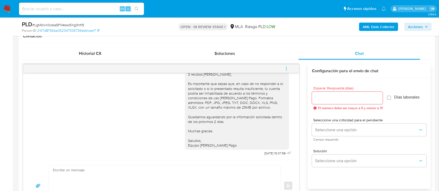
scroll to position [838, 0]
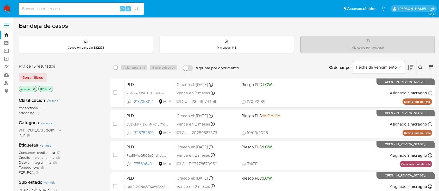
click at [51, 89] on icon "close-filter" at bounding box center [50, 88] width 3 height 3
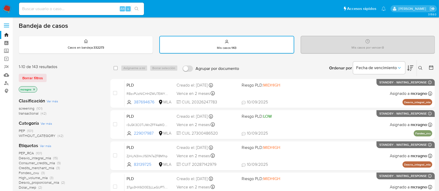
click at [9, 11] on img at bounding box center [7, 8] width 9 height 9
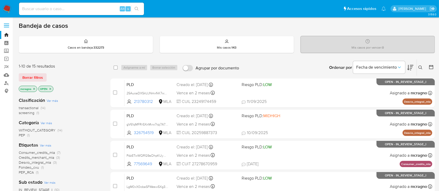
click at [34, 89] on icon "close-filter" at bounding box center [34, 88] width 3 height 3
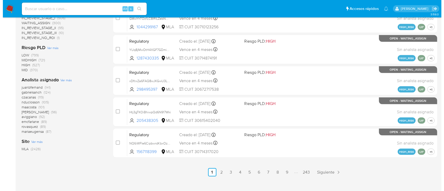
scroll to position [238, 0]
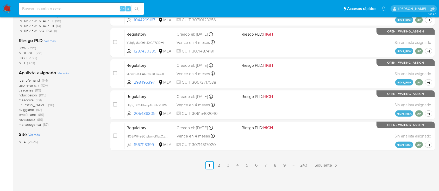
click at [65, 72] on span "Ver más" at bounding box center [63, 73] width 11 height 5
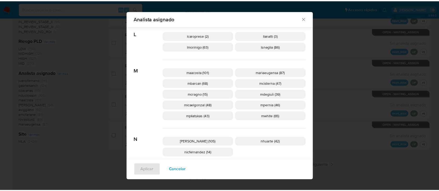
scroll to position [226, 0]
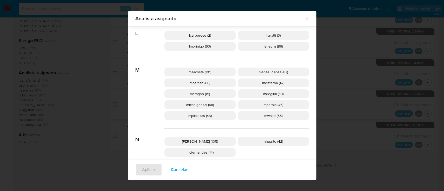
click at [305, 18] on icon "Cerrar" at bounding box center [307, 18] width 5 height 5
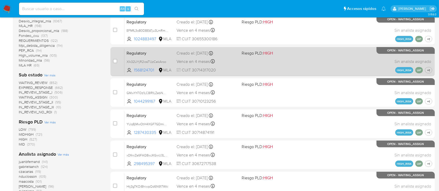
scroll to position [99, 0]
